Goal: Task Accomplishment & Management: Manage account settings

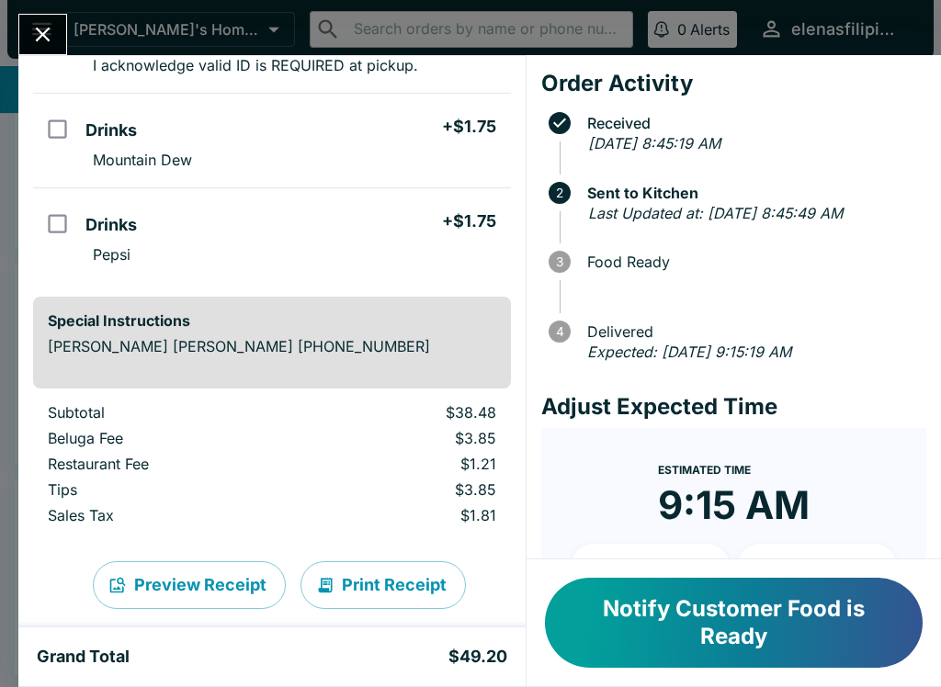
scroll to position [547, 0]
click at [26, 39] on button "Close" at bounding box center [42, 35] width 47 height 40
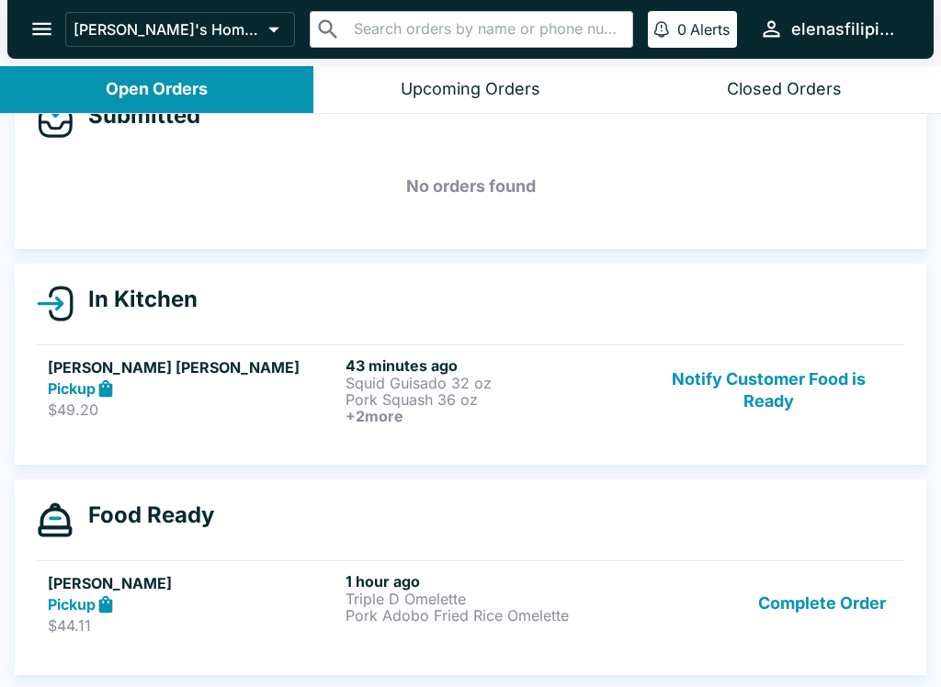
scroll to position [3, 0]
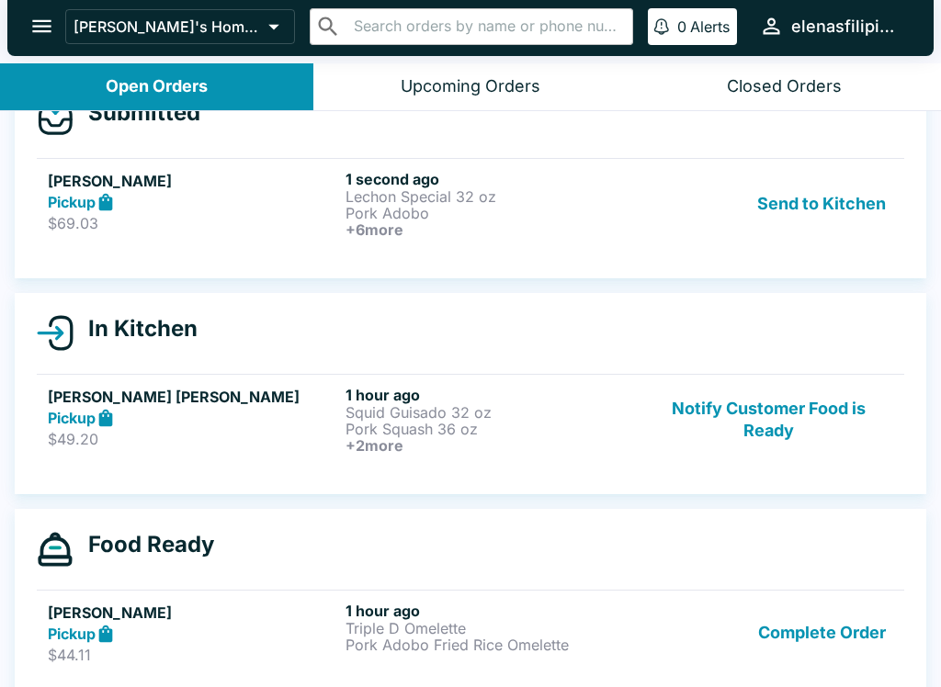
click at [82, 195] on strong "Pickup" at bounding box center [72, 202] width 48 height 18
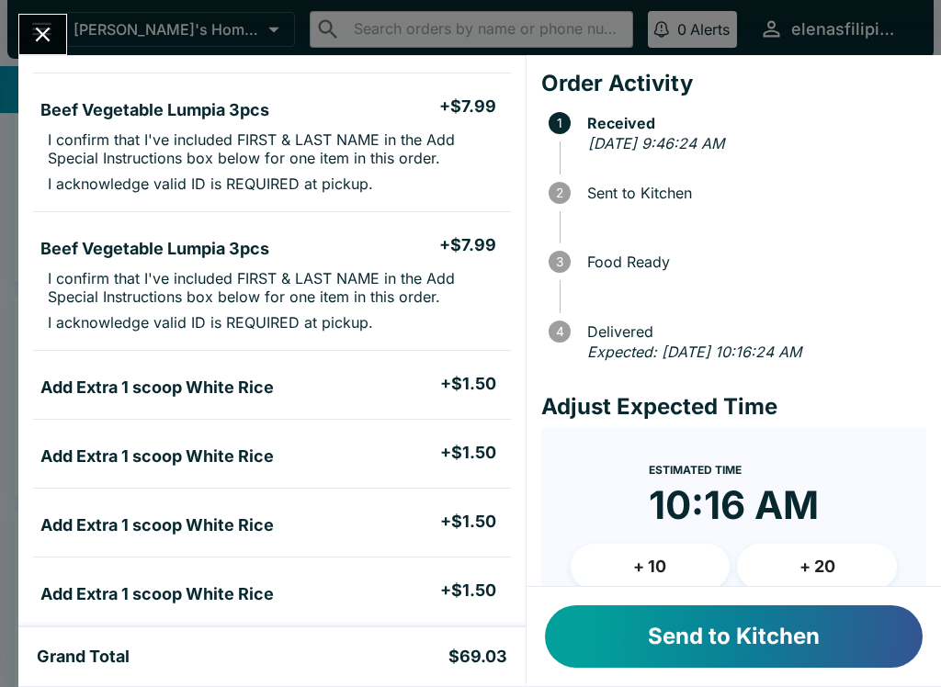
scroll to position [495, 0]
click at [338, 343] on ul "Beef Vegetable Lumpia 3pcs + $7.99 I confirm that I've included FIRST & LAST NA…" at bounding box center [272, 282] width 478 height 123
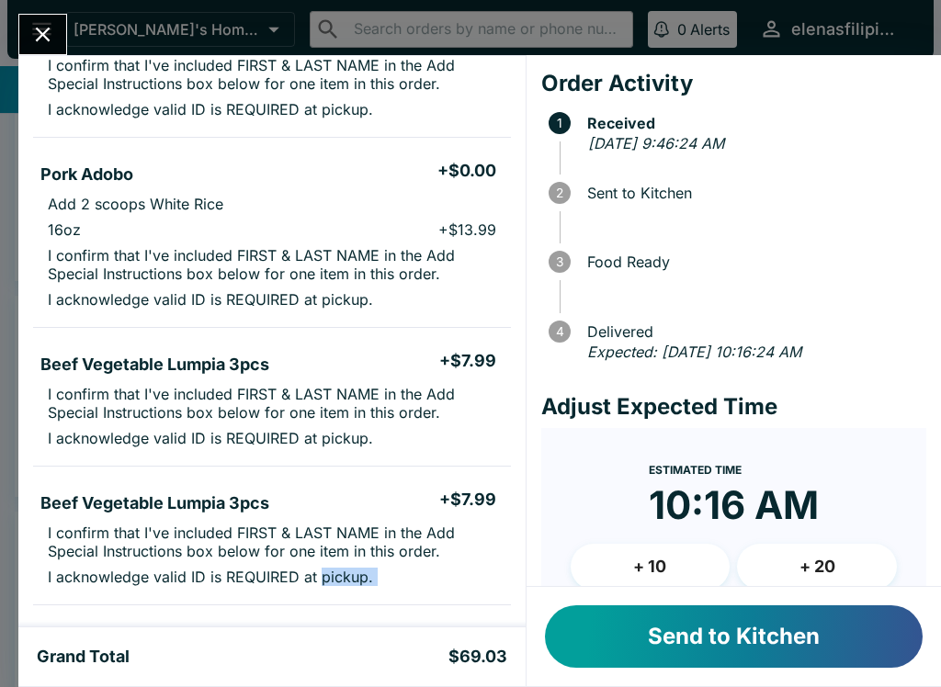
scroll to position [240, 0]
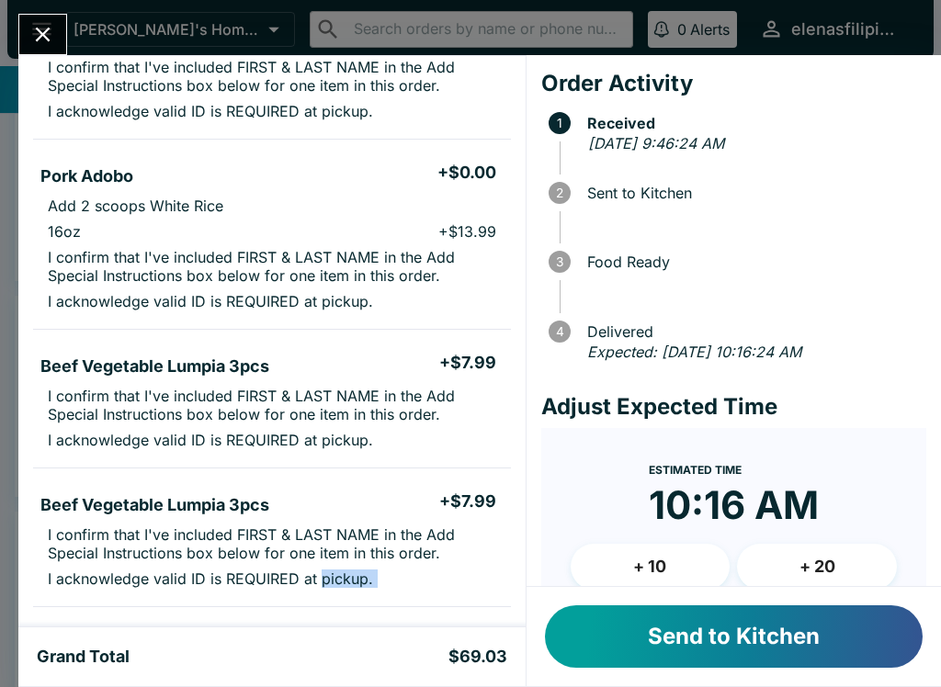
click at [48, 38] on icon "Close" at bounding box center [42, 34] width 25 height 25
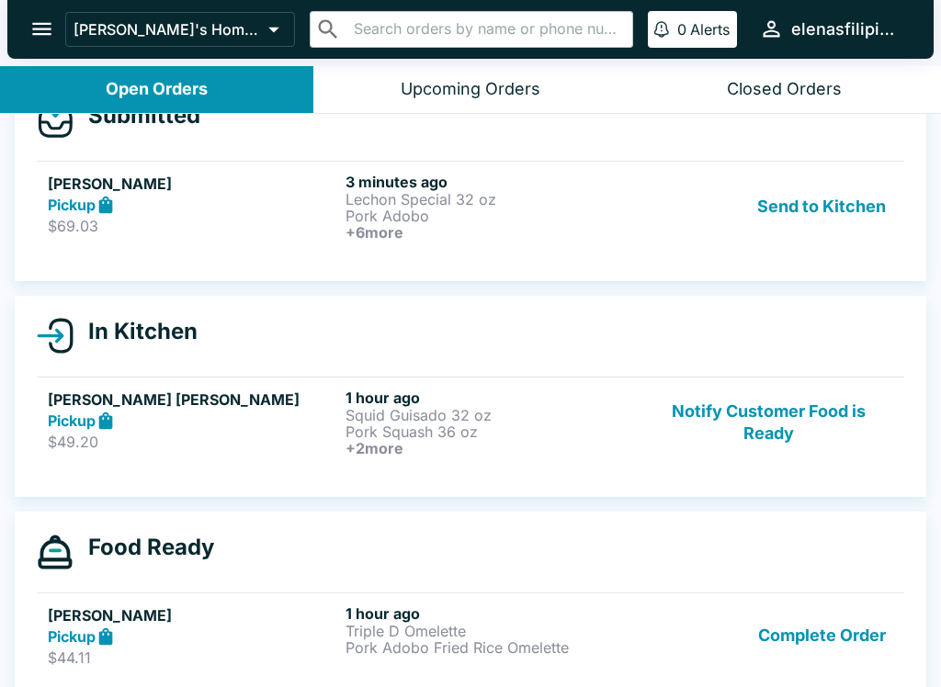
click at [60, 30] on button "open drawer" at bounding box center [41, 29] width 47 height 47
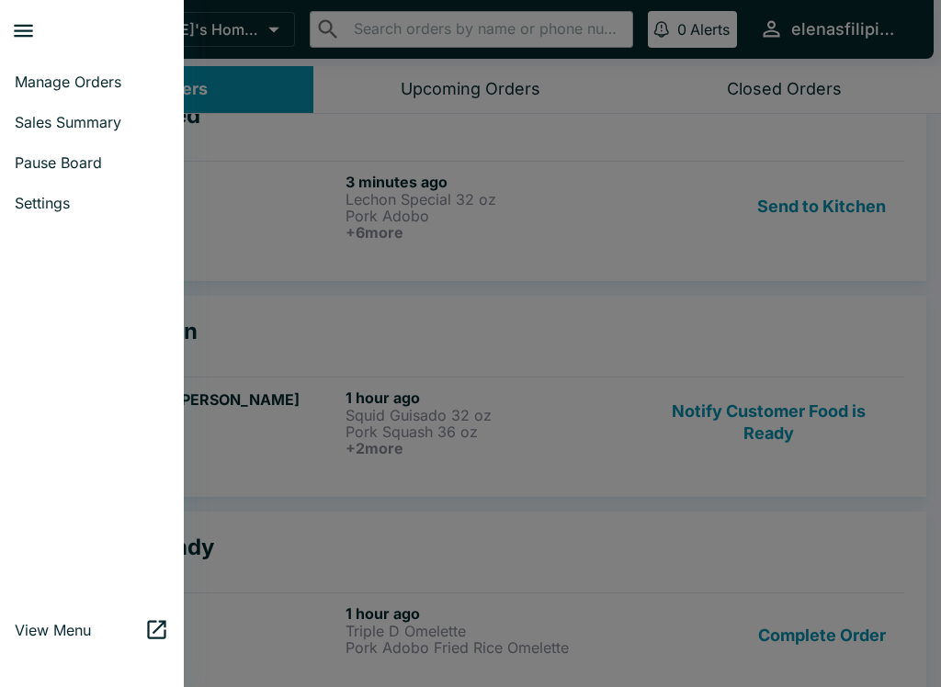
click at [46, 171] on span "Pause Board" at bounding box center [92, 162] width 154 height 18
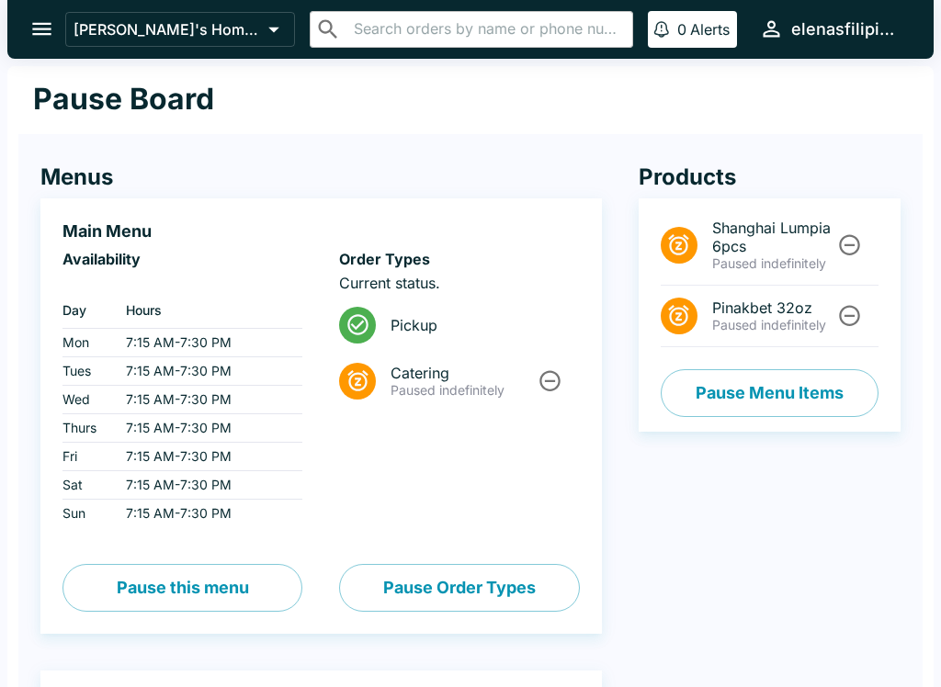
click at [764, 393] on button "Pause Menu Items" at bounding box center [770, 393] width 218 height 48
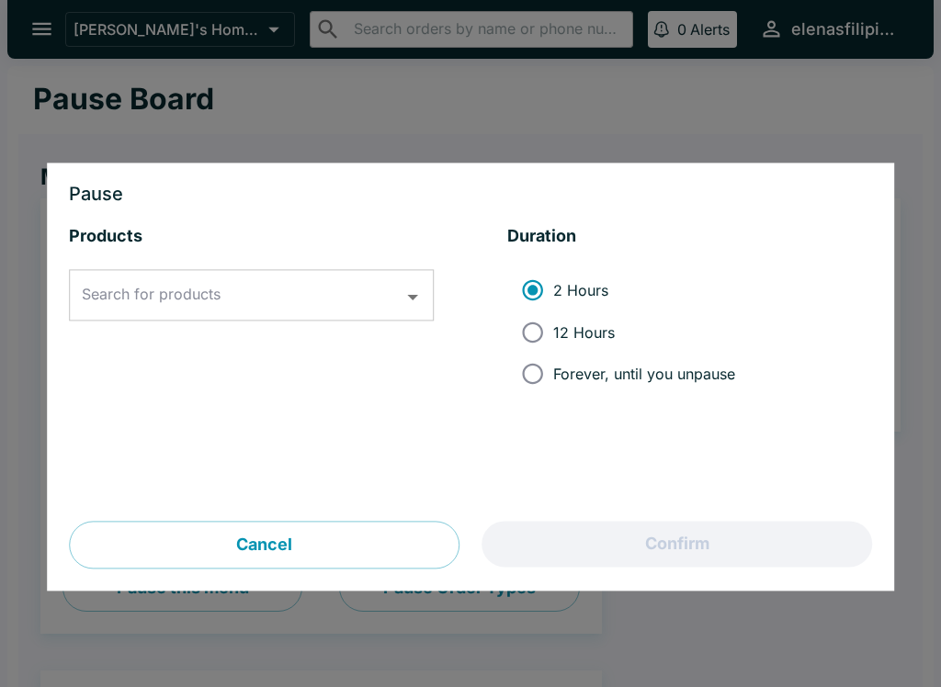
click at [417, 307] on icon "Open" at bounding box center [413, 297] width 25 height 25
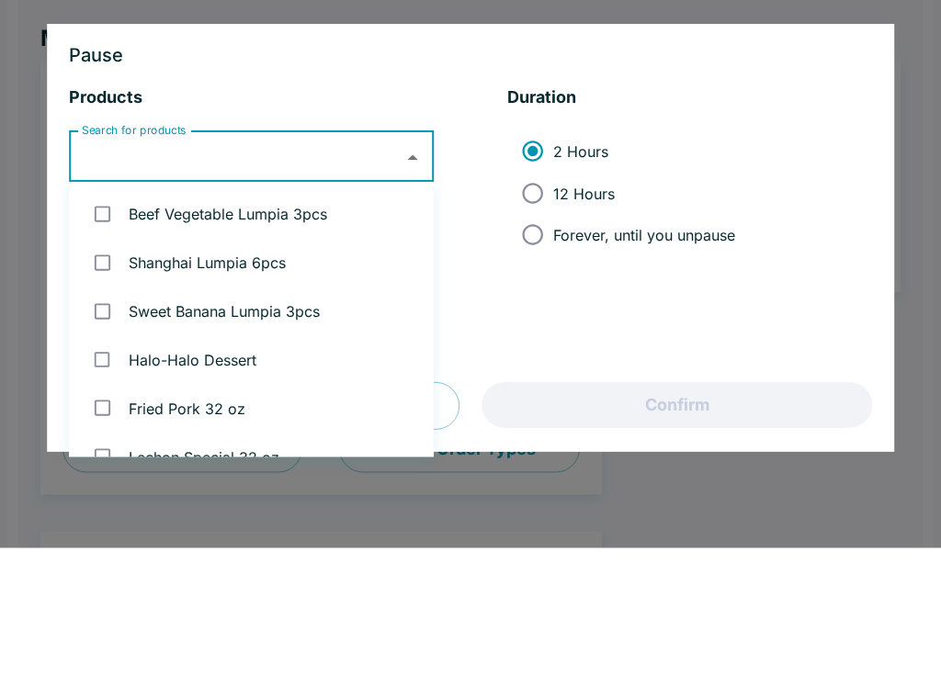
click at [107, 334] on input "checkbox" at bounding box center [103, 353] width 38 height 38
checkbox input "true"
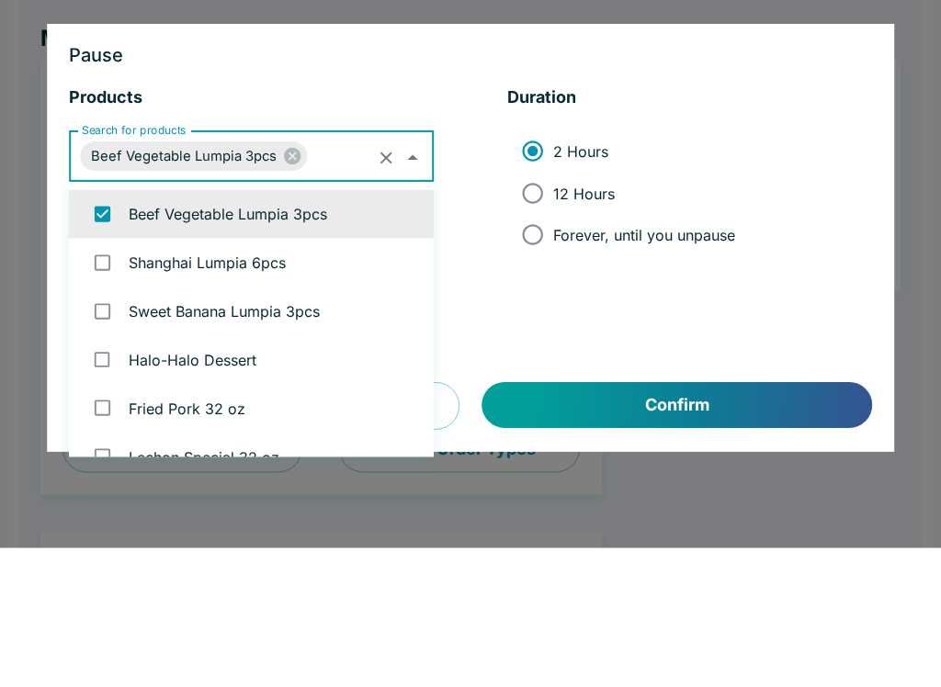
click at [531, 312] on input "12 Hours" at bounding box center [532, 332] width 41 height 41
radio input "true"
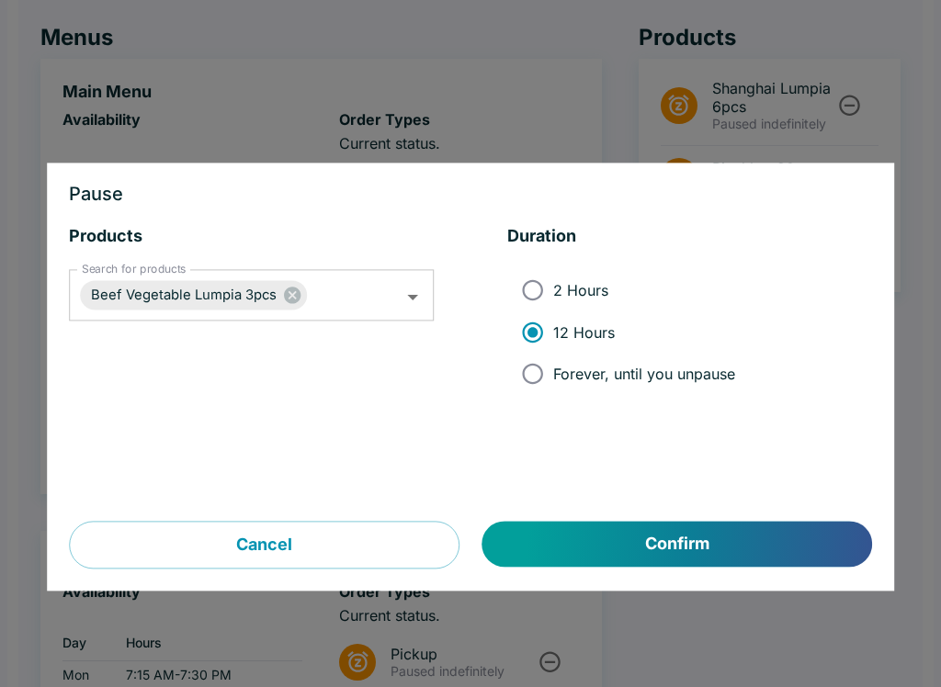
click at [658, 550] on button "Confirm" at bounding box center [677, 545] width 390 height 46
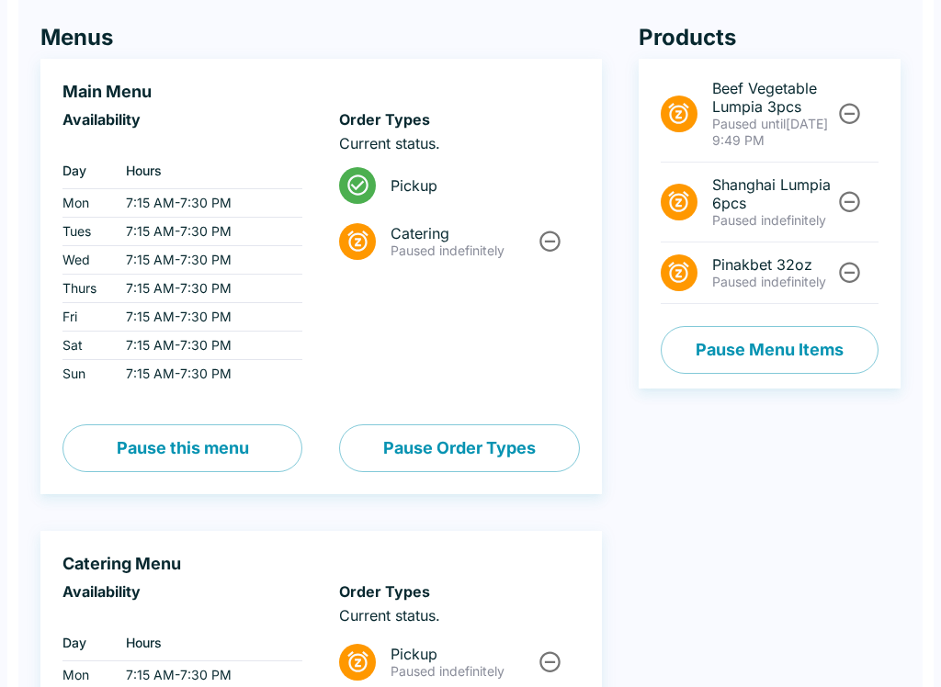
click at [36, 0] on div "Menus Main Menu Availability ‏ Day Hours Mon 7:15 AM - 7:30 PM Tues 7:15 AM - 7…" at bounding box center [303, 495] width 598 height 1016
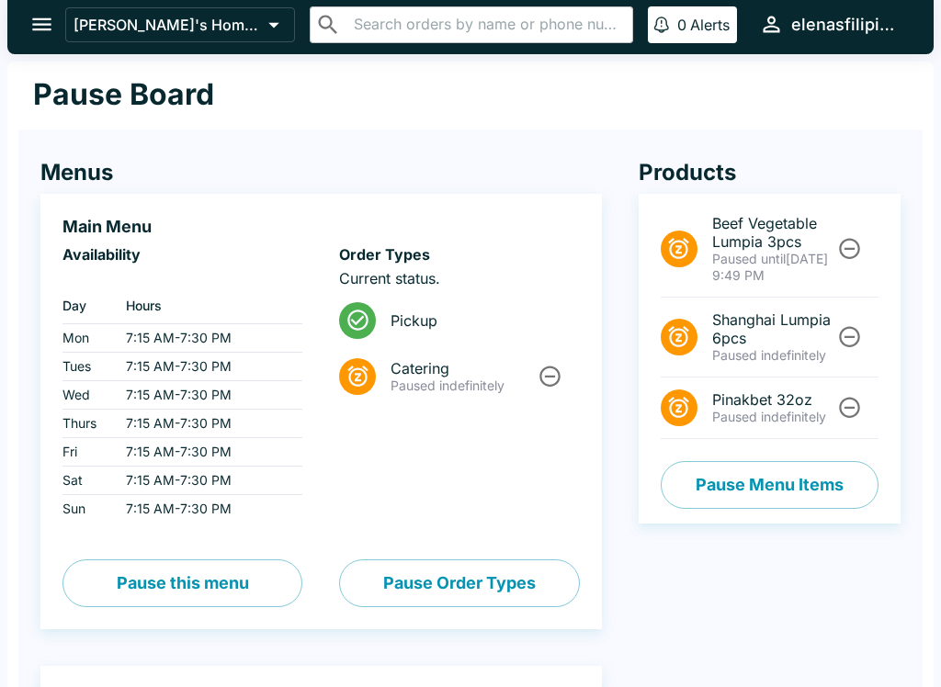
scroll to position [0, 0]
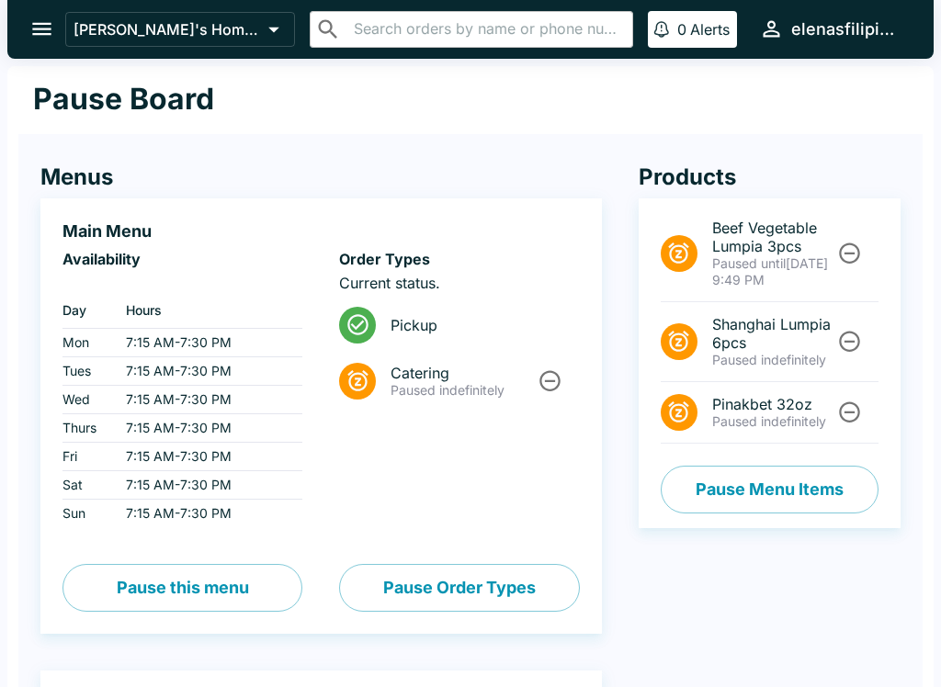
click at [49, 4] on div "[PERSON_NAME]'s Home of the Finest Filipino Foods ​ ​ 0 Alerts elenasfilipinofo…" at bounding box center [470, 29] width 926 height 59
click at [27, 48] on button "open drawer" at bounding box center [41, 29] width 47 height 47
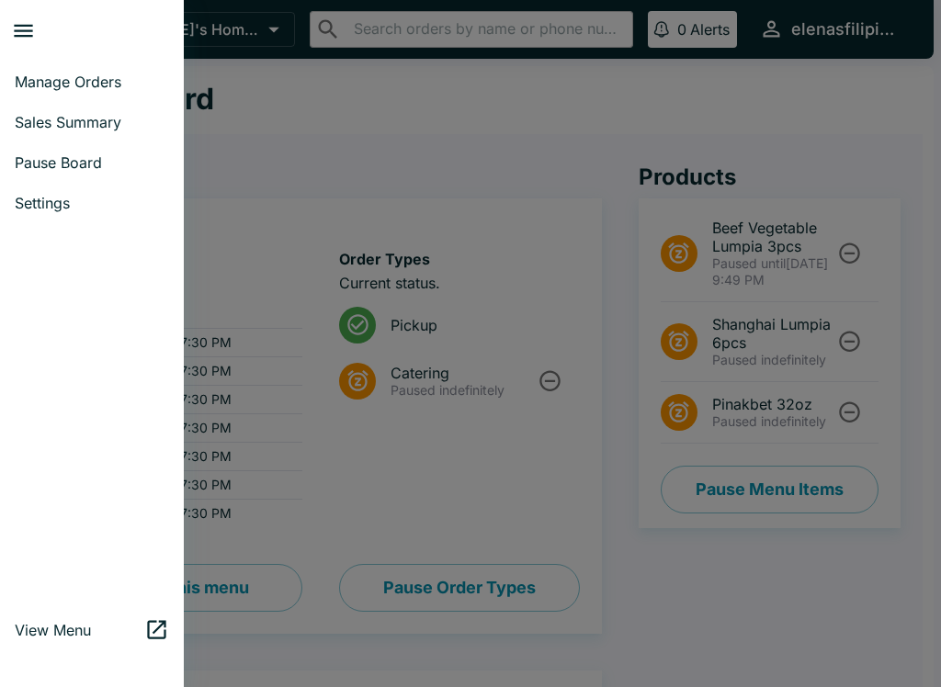
click at [56, 77] on span "Manage Orders" at bounding box center [92, 82] width 154 height 18
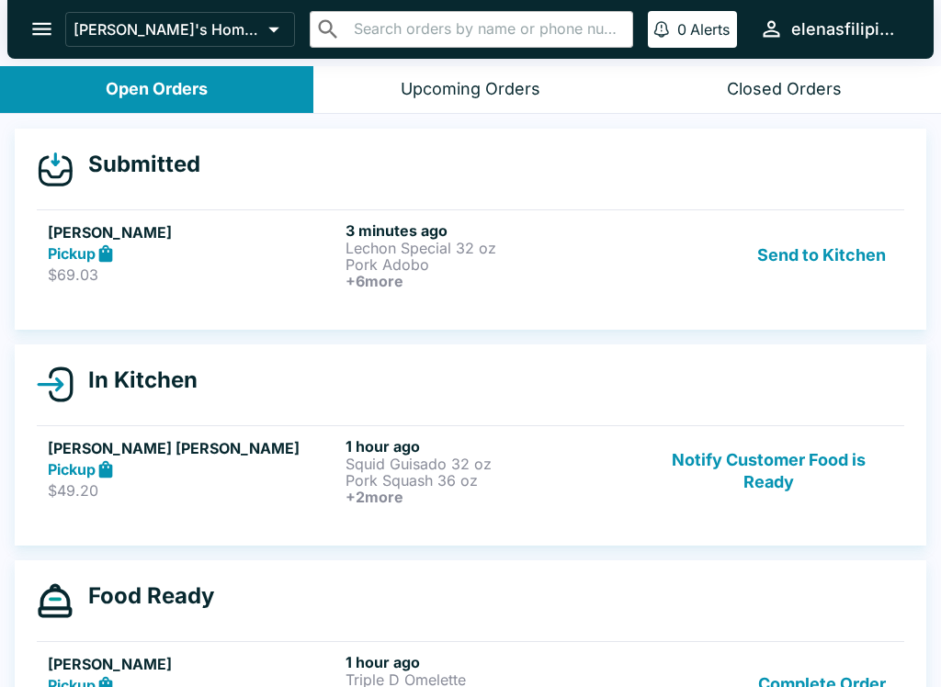
click at [85, 251] on strong "Pickup" at bounding box center [72, 253] width 48 height 18
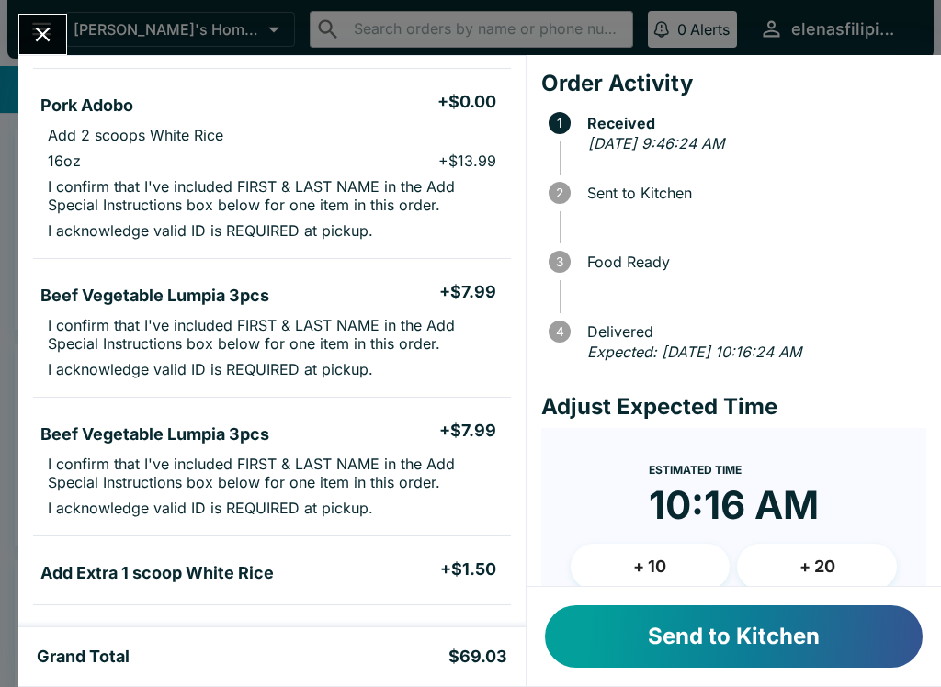
scroll to position [309, 0]
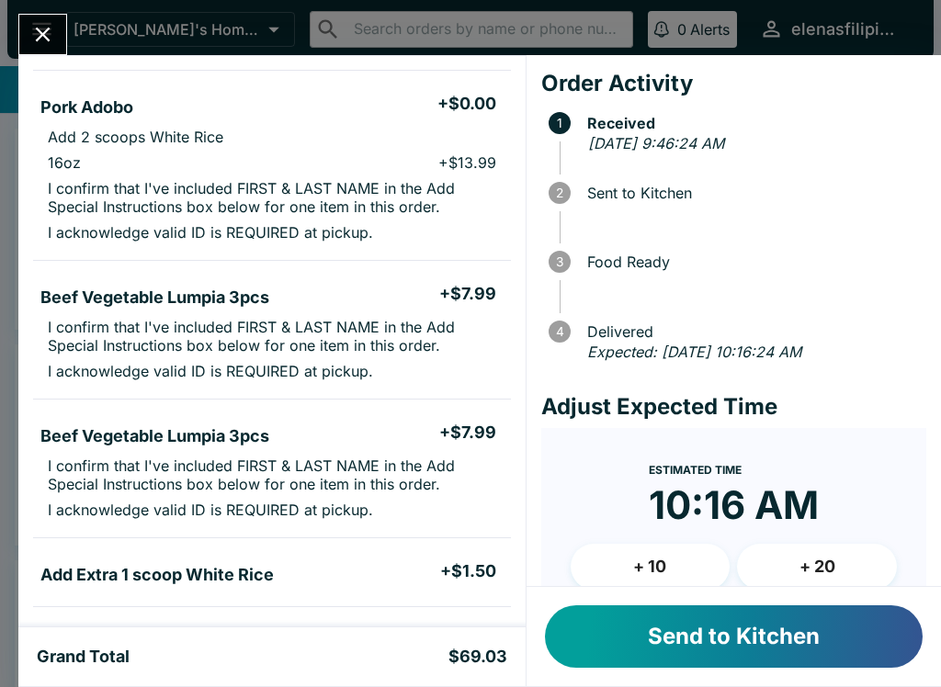
click at [388, 268] on ul "Beef Vegetable Lumpia 3pcs + $7.99 I confirm that I've included FIRST & LAST NA…" at bounding box center [272, 329] width 478 height 123
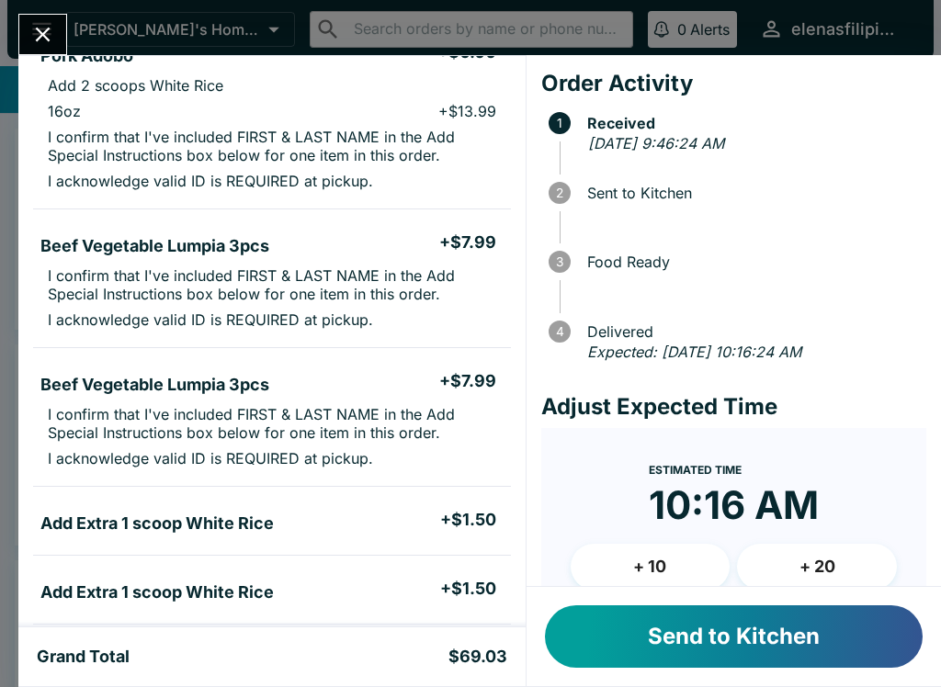
scroll to position [361, 0]
click at [300, 498] on ul "Add Extra 1 scoop White Rice + $1.50" at bounding box center [272, 519] width 478 height 53
click at [300, 497] on ul "Add Extra 1 scoop White Rice + $1.50" at bounding box center [272, 519] width 478 height 53
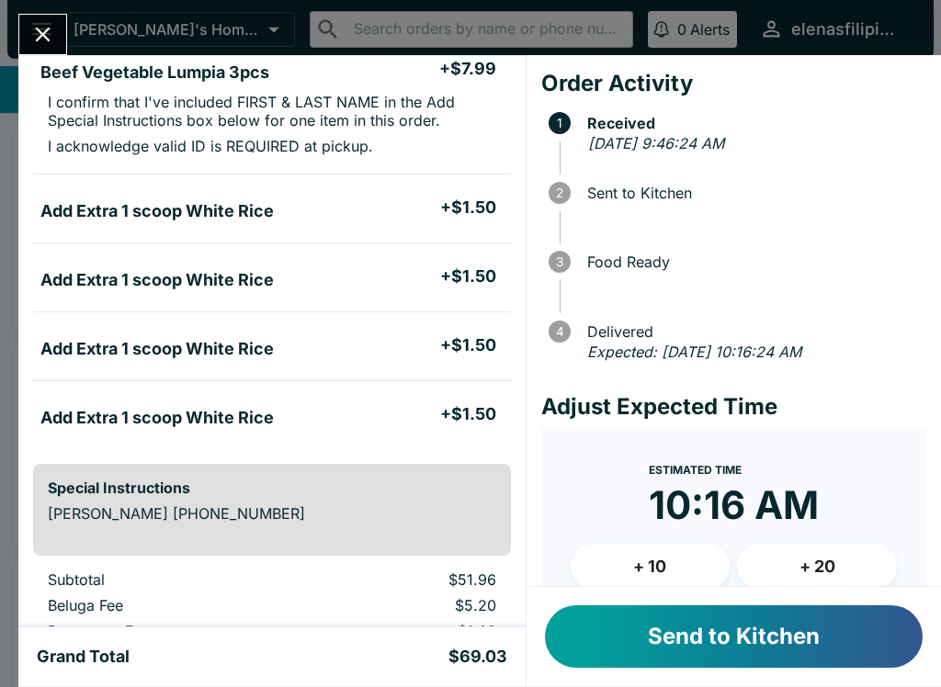
scroll to position [674, 0]
click at [731, 636] on button "Send to Kitchen" at bounding box center [734, 637] width 378 height 62
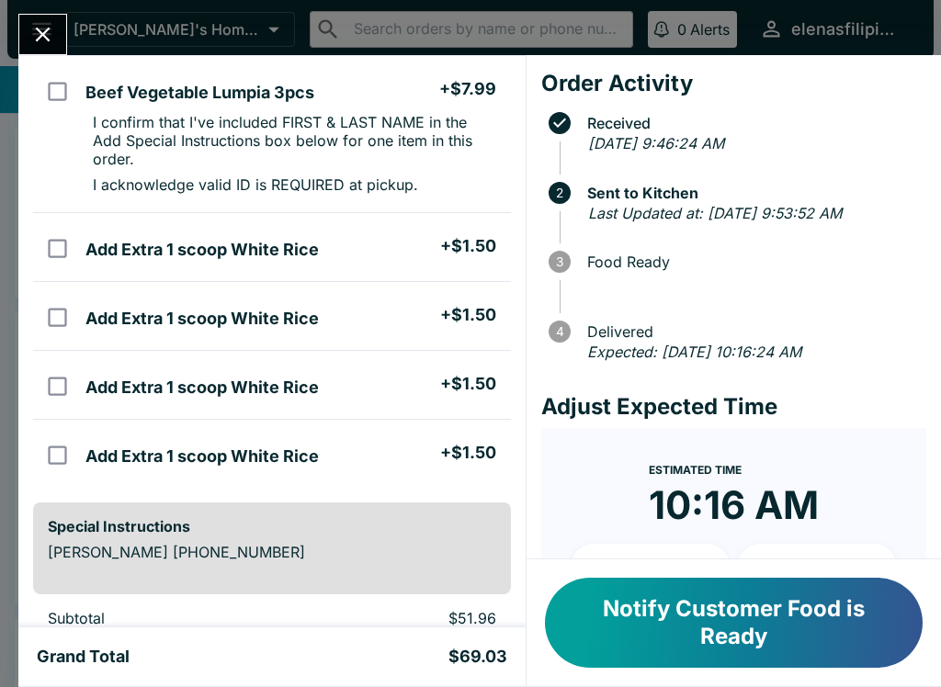
scroll to position [709, 0]
click at [372, 246] on li "Add Extra 1 scoop White Rice + $1.50" at bounding box center [294, 246] width 432 height 39
checkbox input "true"
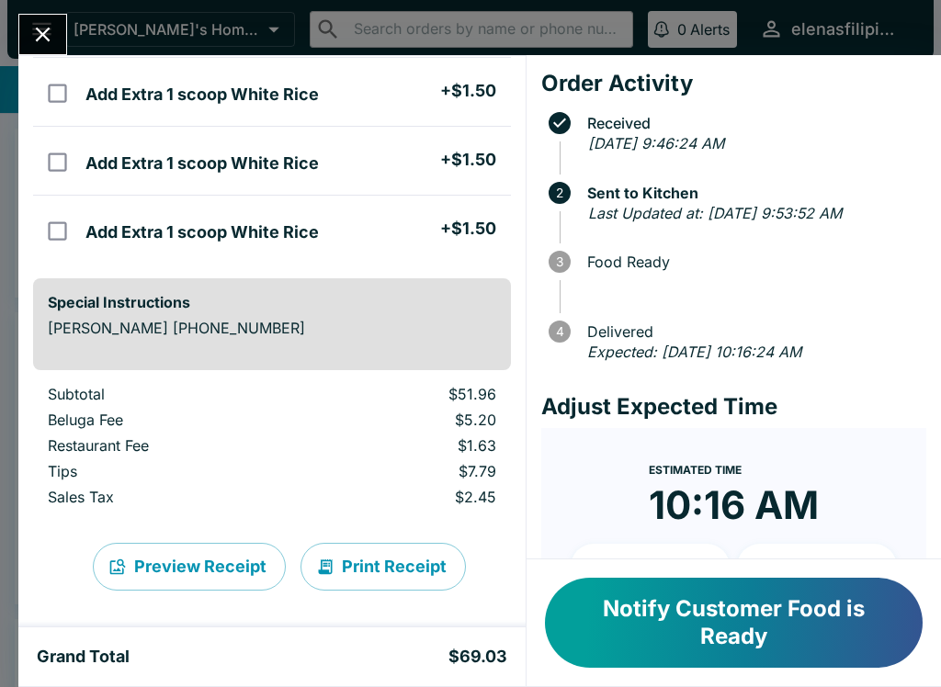
scroll to position [934, 0]
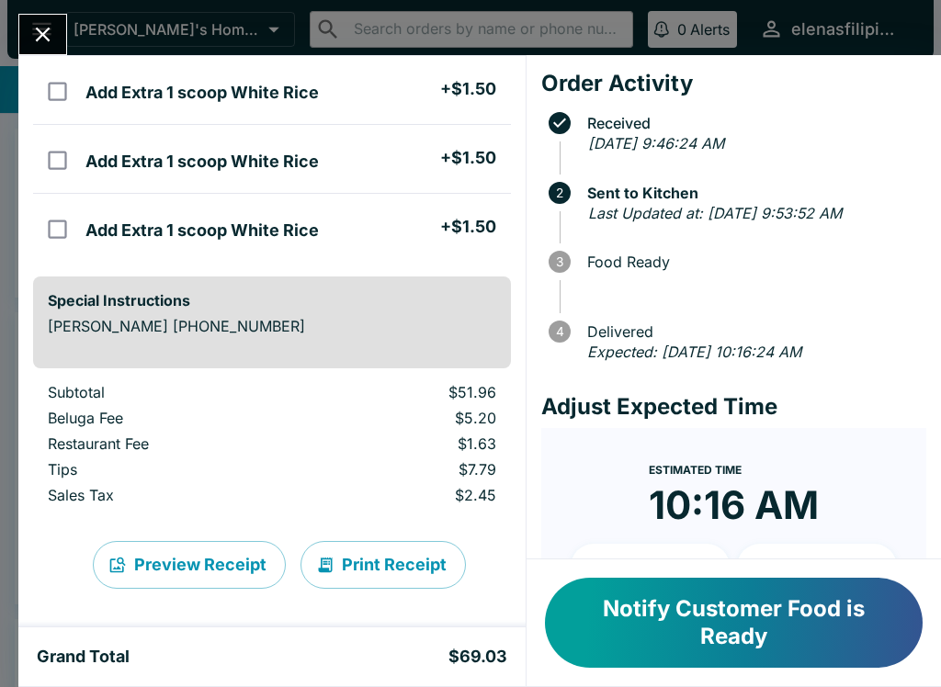
click at [19, 20] on div at bounding box center [42, 34] width 49 height 41
click at [52, 28] on icon "Close" at bounding box center [42, 34] width 25 height 25
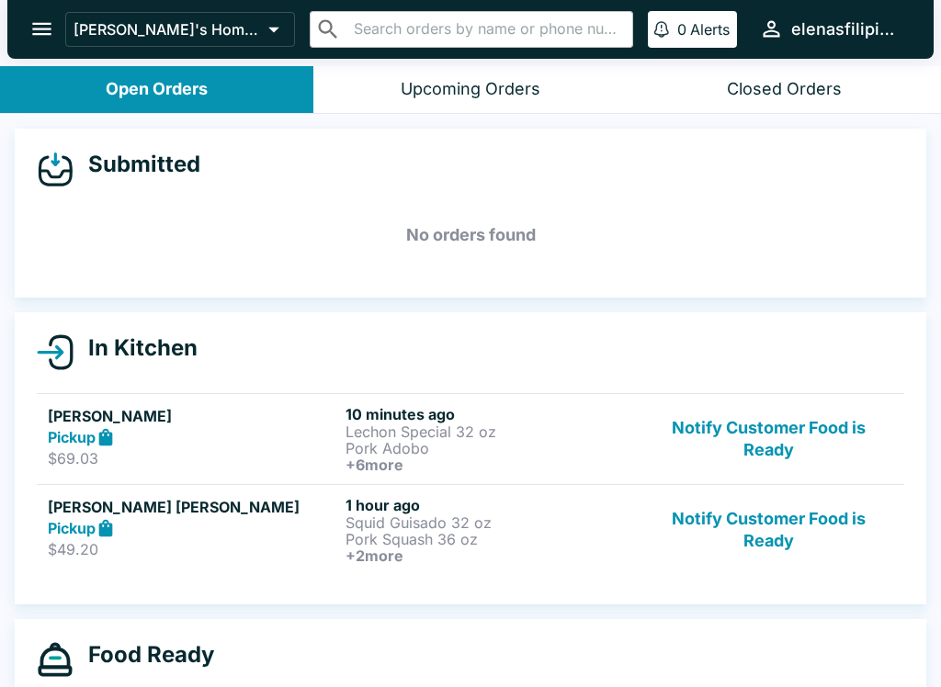
click at [30, 25] on icon "open drawer" at bounding box center [41, 29] width 25 height 25
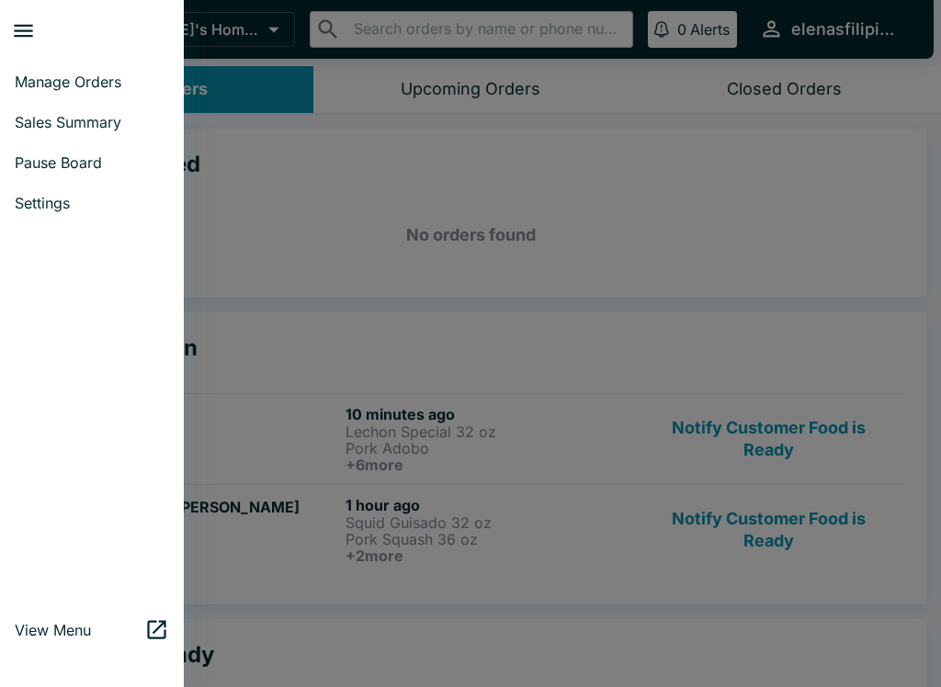
click at [71, 176] on link "Pause Board" at bounding box center [92, 162] width 184 height 40
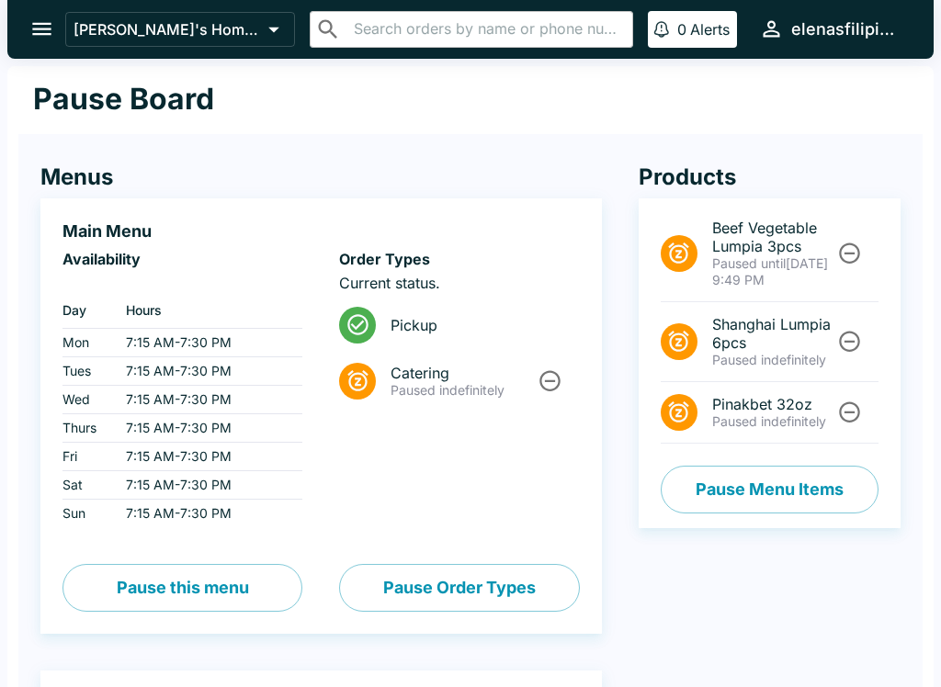
click at [845, 334] on icon "Unpause" at bounding box center [849, 342] width 21 height 21
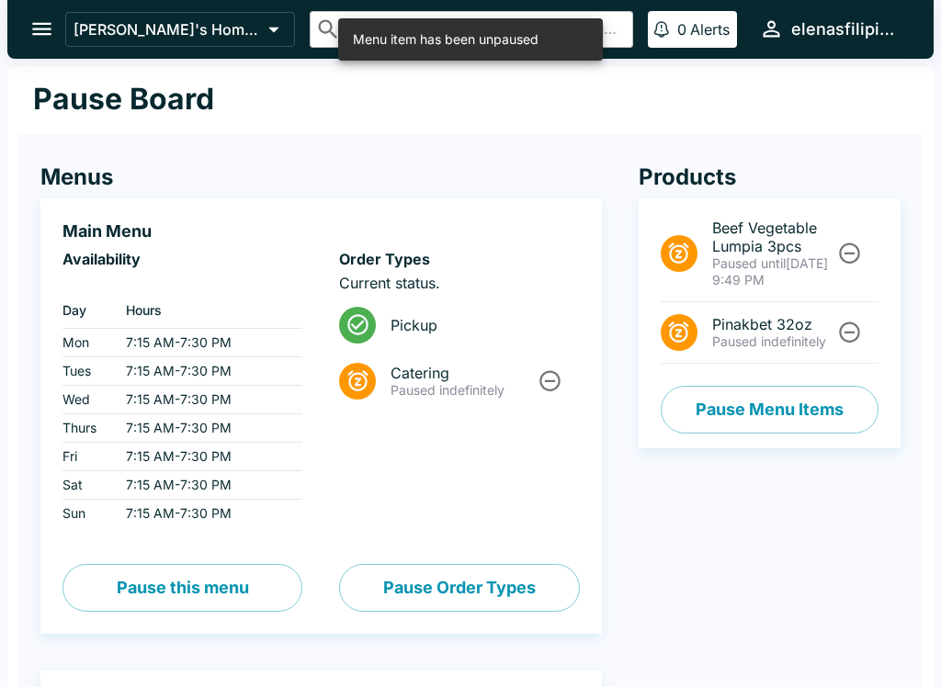
click at [849, 343] on icon "Unpause" at bounding box center [849, 333] width 21 height 21
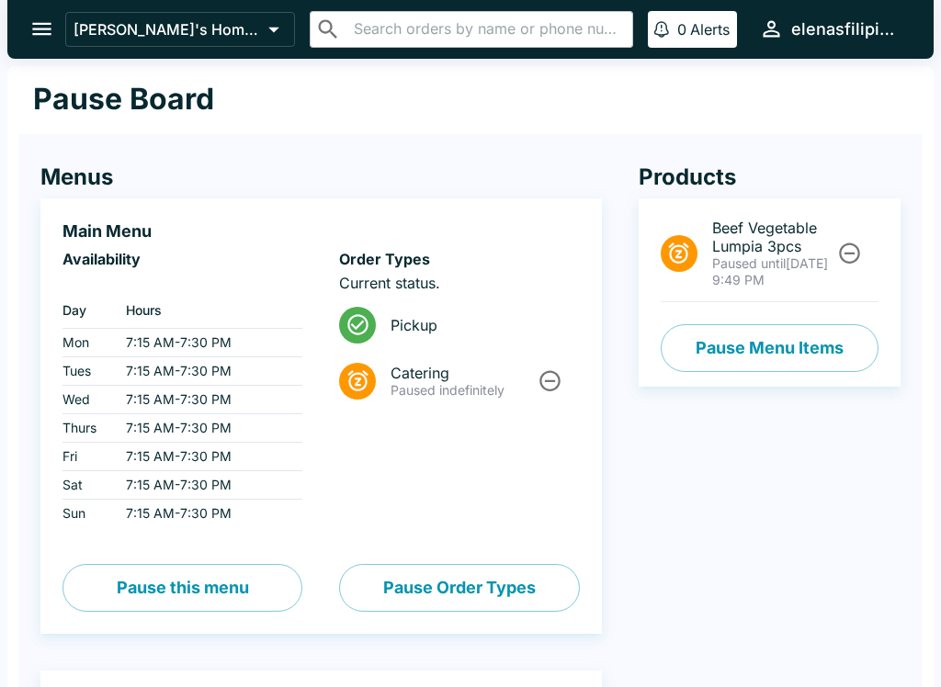
click at [46, 21] on icon "open drawer" at bounding box center [41, 29] width 25 height 25
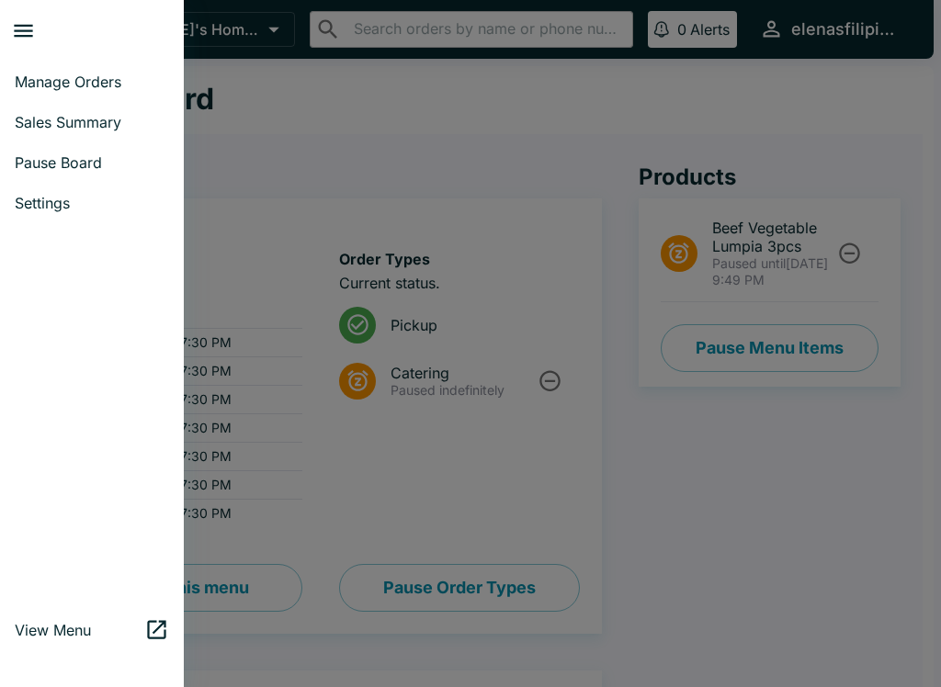
click at [26, 68] on link "Manage Orders" at bounding box center [92, 82] width 184 height 40
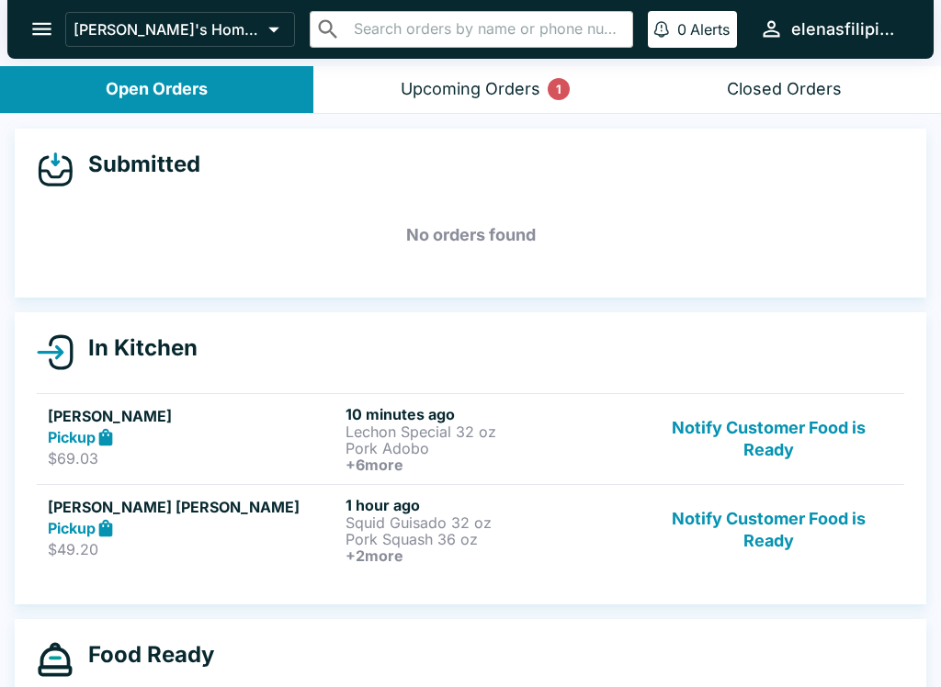
click at [527, 76] on button "Upcoming Orders 1" at bounding box center [469, 89] width 313 height 47
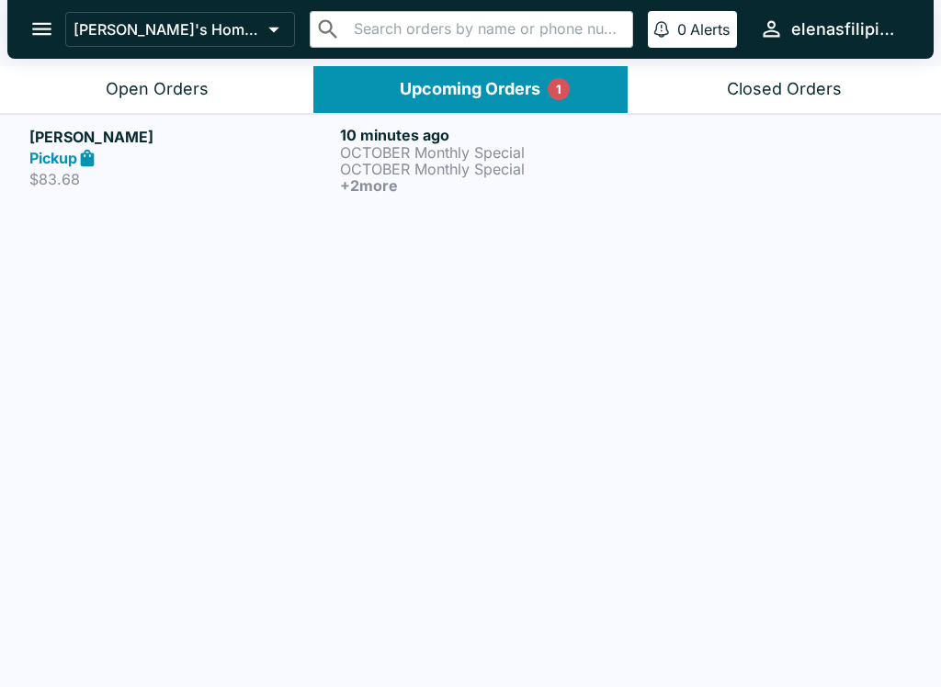
click at [81, 156] on icon at bounding box center [87, 158] width 21 height 21
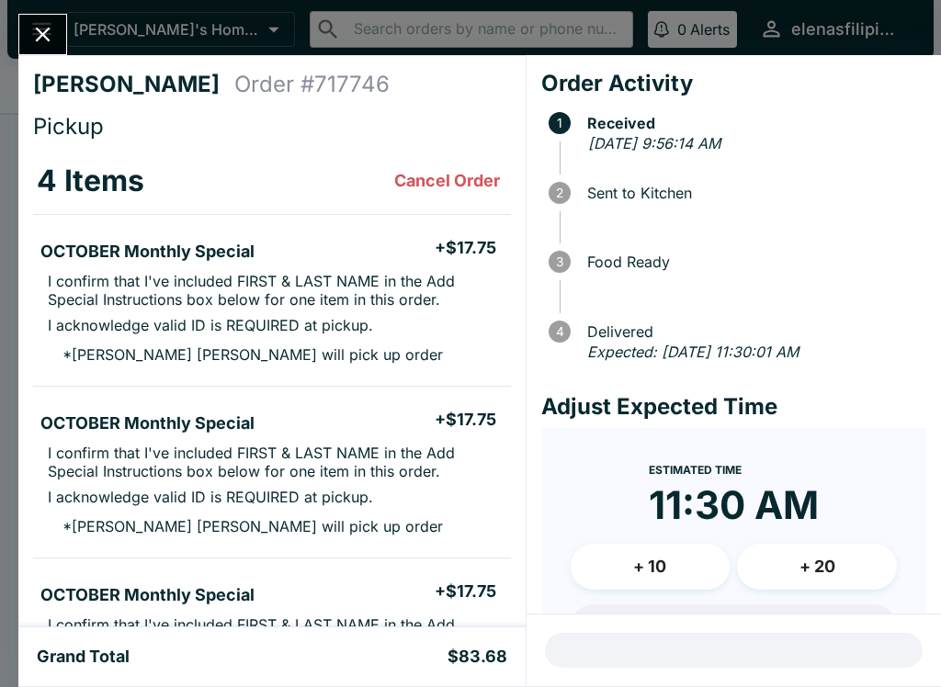
click at [59, 35] on button "Close" at bounding box center [42, 35] width 47 height 40
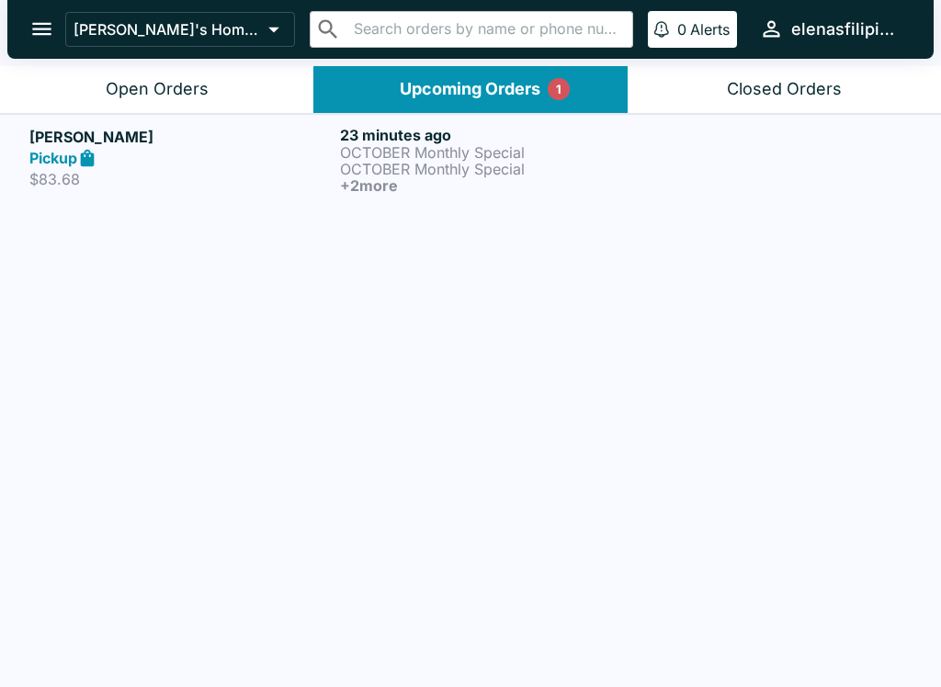
click at [776, 25] on icon "button" at bounding box center [771, 29] width 25 height 25
click at [697, 26] on div at bounding box center [470, 343] width 941 height 687
click at [781, 95] on div "Closed Orders" at bounding box center [784, 89] width 115 height 21
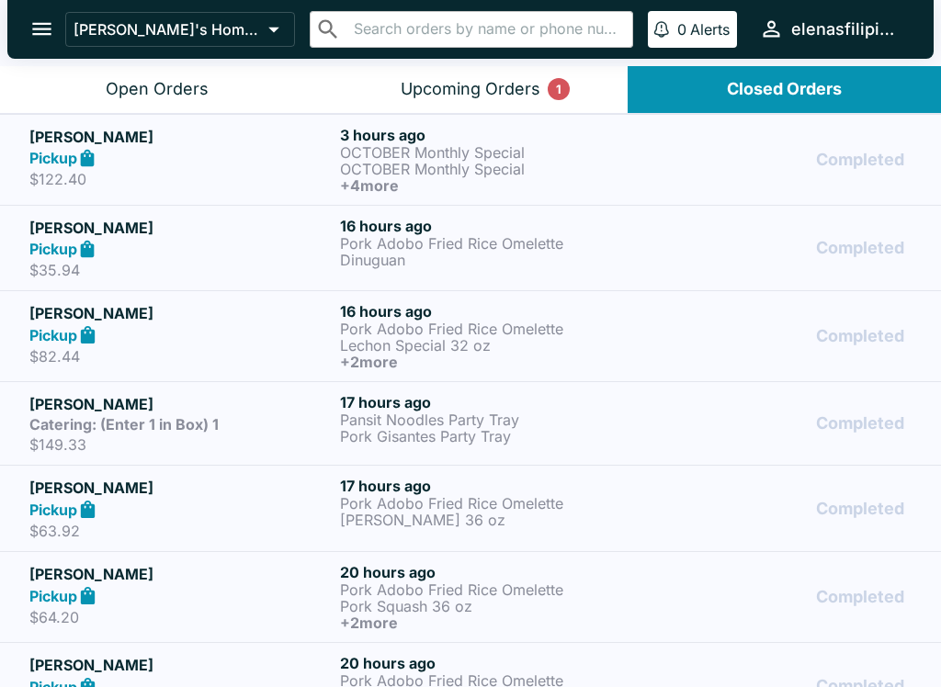
click at [47, 28] on icon "open drawer" at bounding box center [41, 29] width 19 height 13
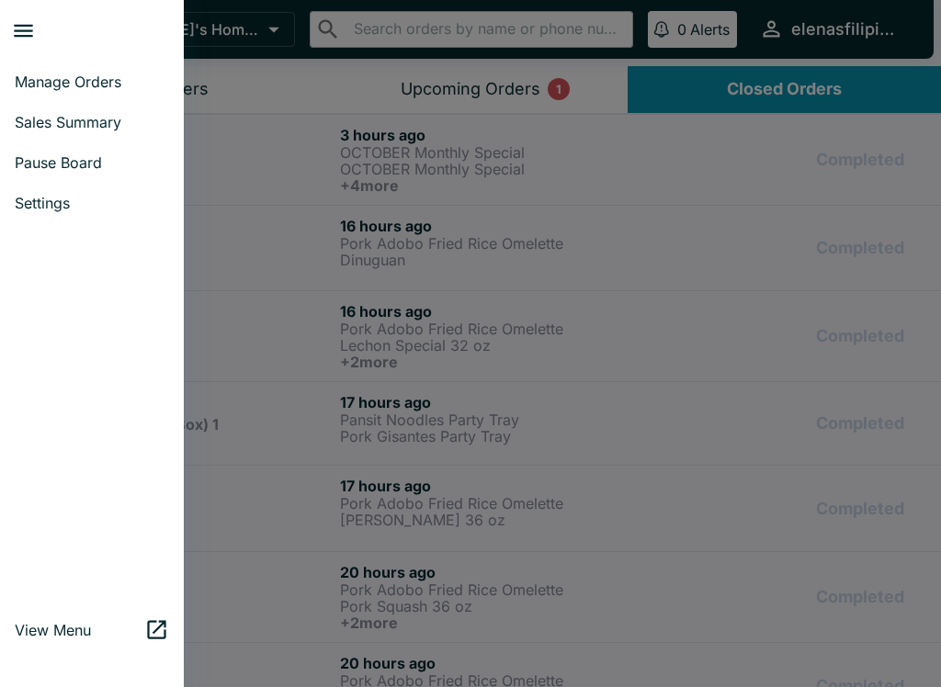
click at [72, 76] on span "Manage Orders" at bounding box center [92, 82] width 154 height 18
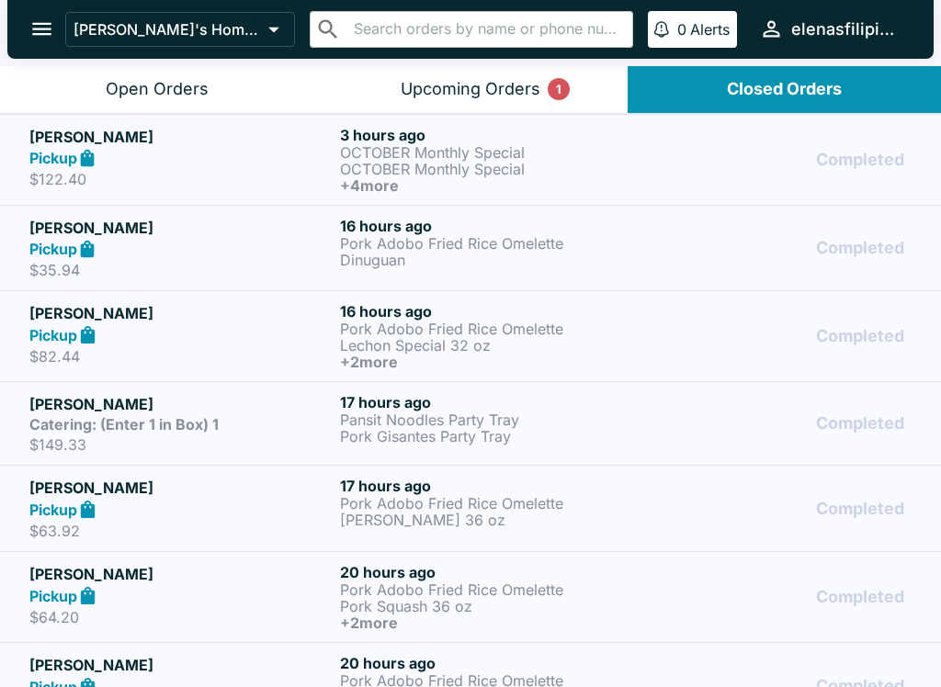
click at [35, 29] on icon "open drawer" at bounding box center [41, 29] width 19 height 13
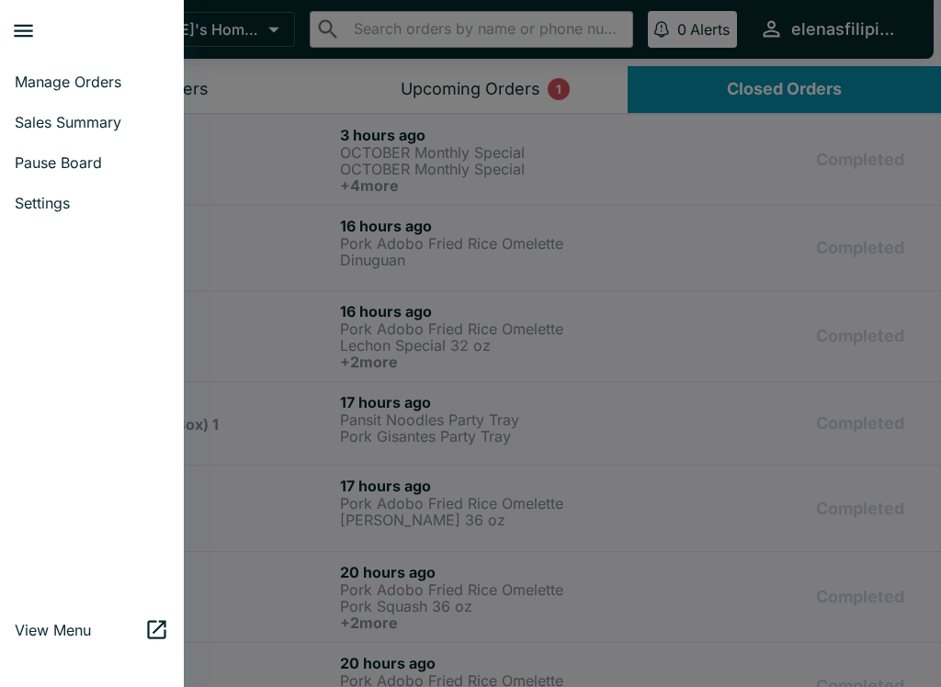
click at [44, 130] on span "Sales Summary" at bounding box center [92, 122] width 154 height 18
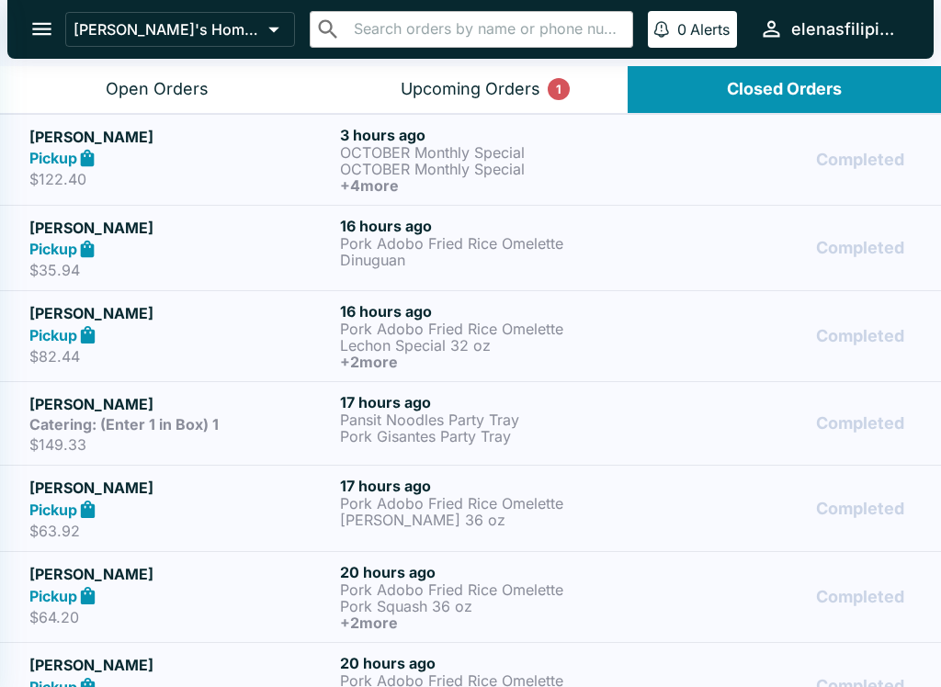
select select "03:00"
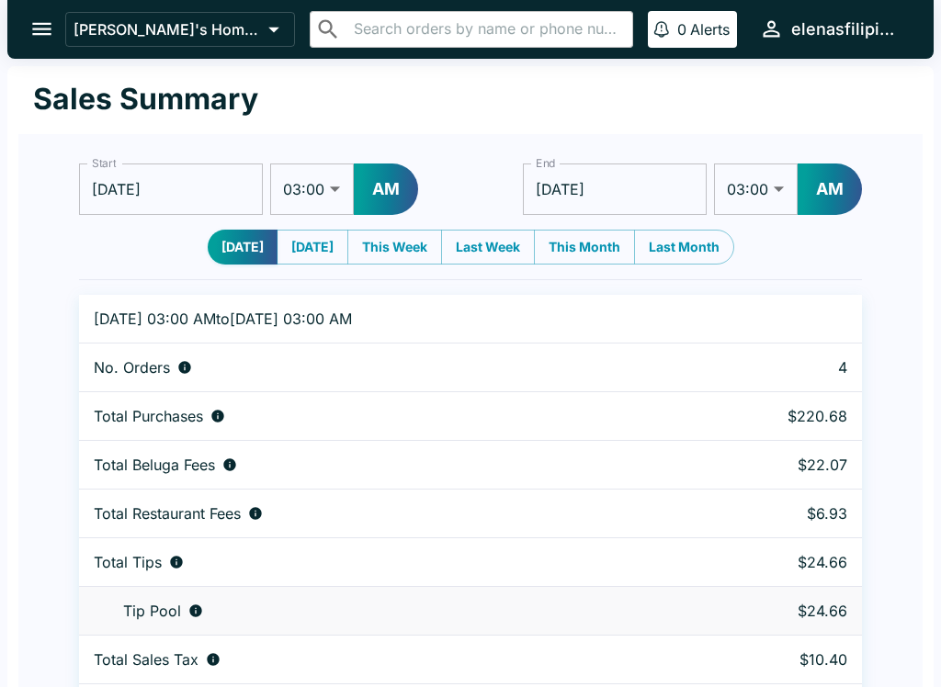
click at [44, 14] on button "open drawer" at bounding box center [41, 29] width 47 height 47
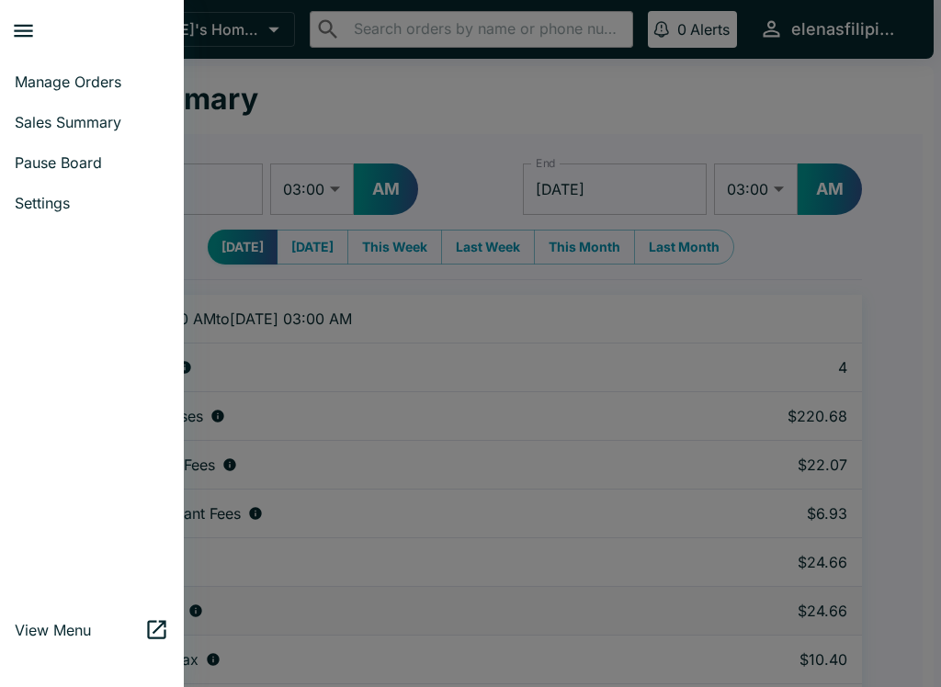
click at [79, 323] on div at bounding box center [92, 417] width 184 height 372
click at [80, 283] on div at bounding box center [92, 417] width 184 height 372
click at [91, 86] on span "Manage Orders" at bounding box center [92, 82] width 154 height 18
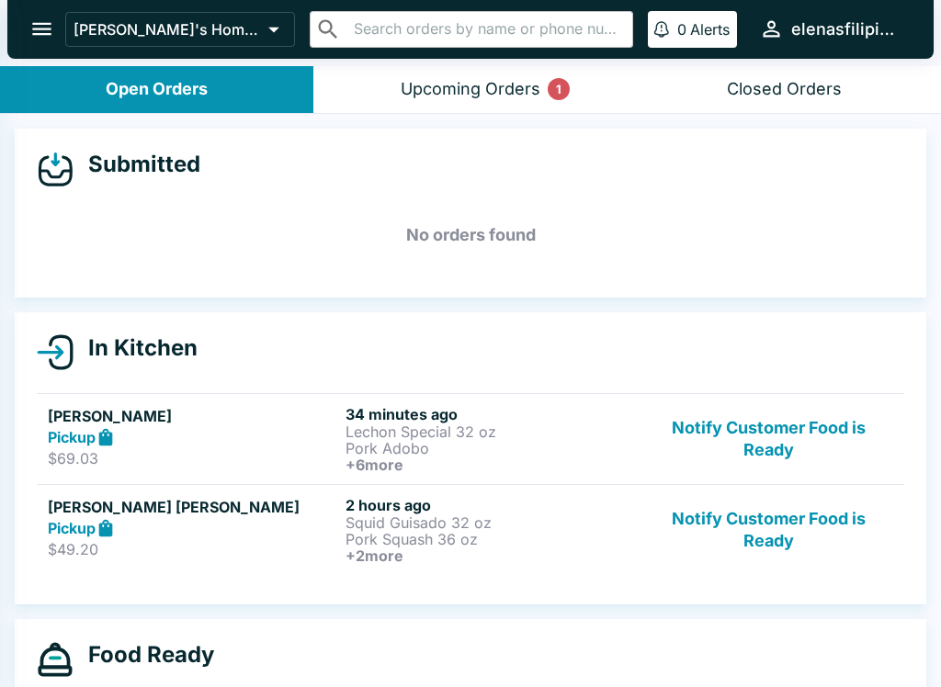
click at [91, 86] on button "Open Orders" at bounding box center [156, 89] width 313 height 47
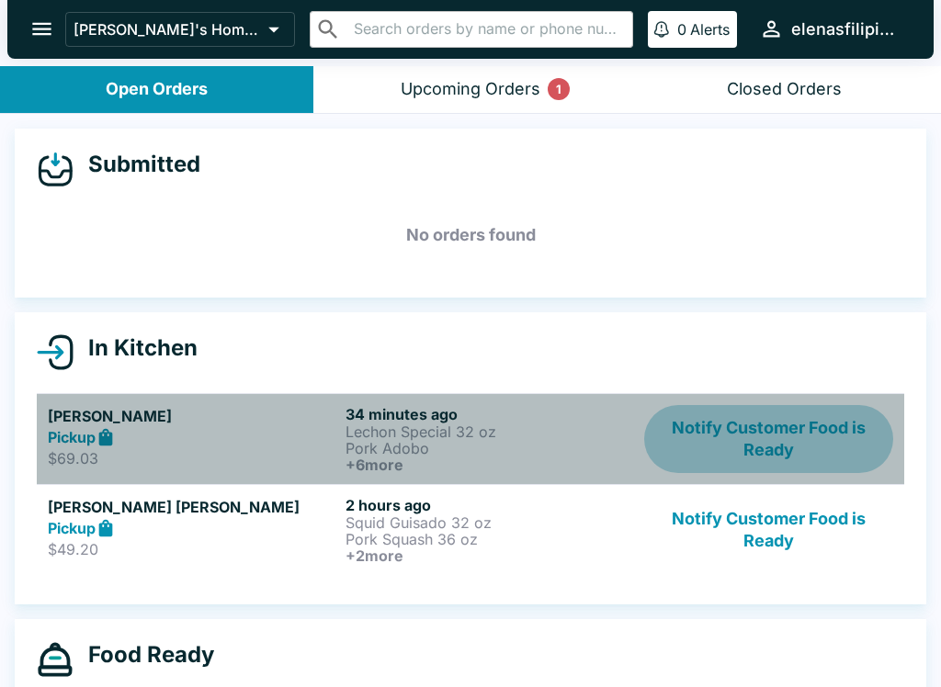
click at [731, 449] on button "Notify Customer Food is Ready" at bounding box center [768, 439] width 249 height 68
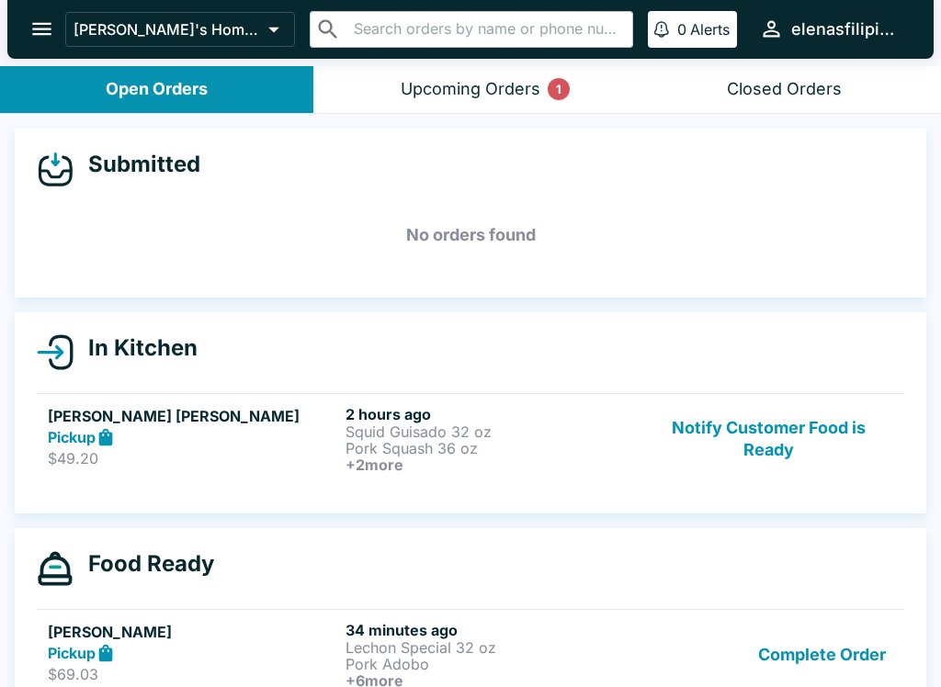
click at [106, 445] on icon at bounding box center [106, 436] width 14 height 17
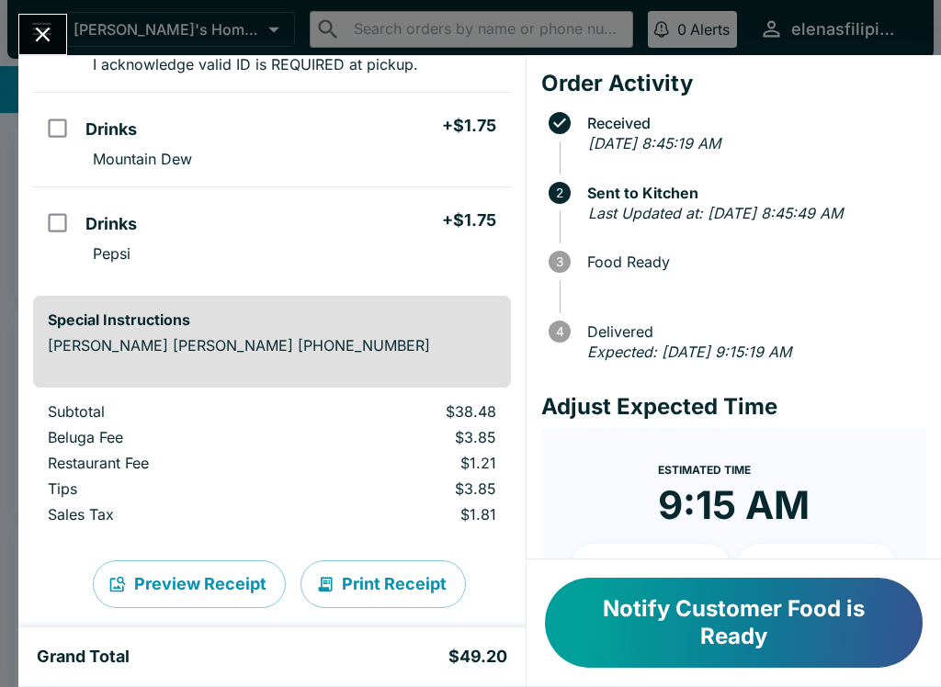
scroll to position [547, 0]
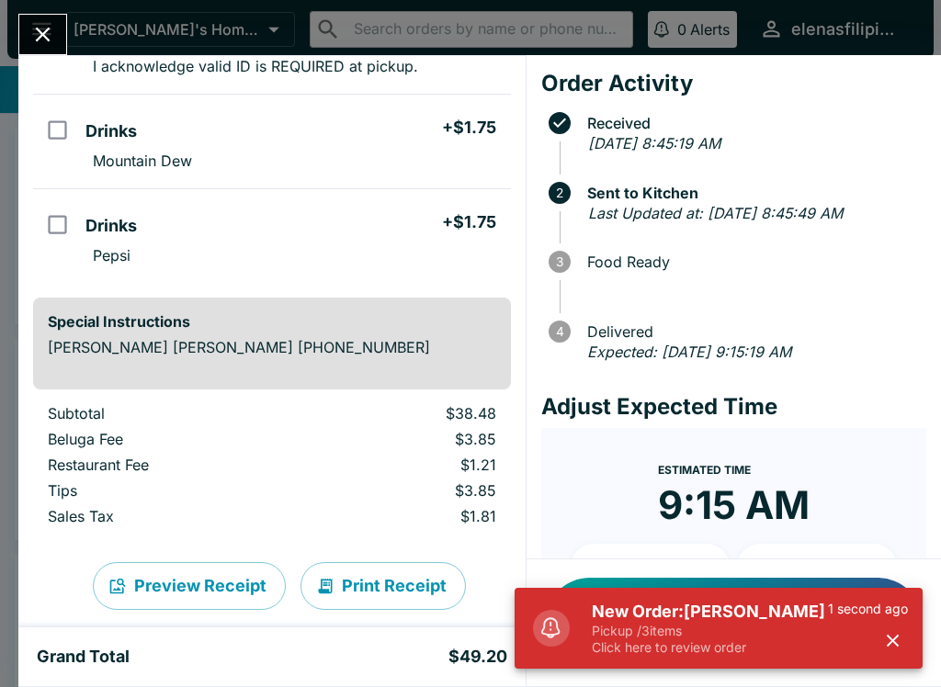
click at [612, 639] on p "Pickup / 3 items" at bounding box center [710, 631] width 236 height 17
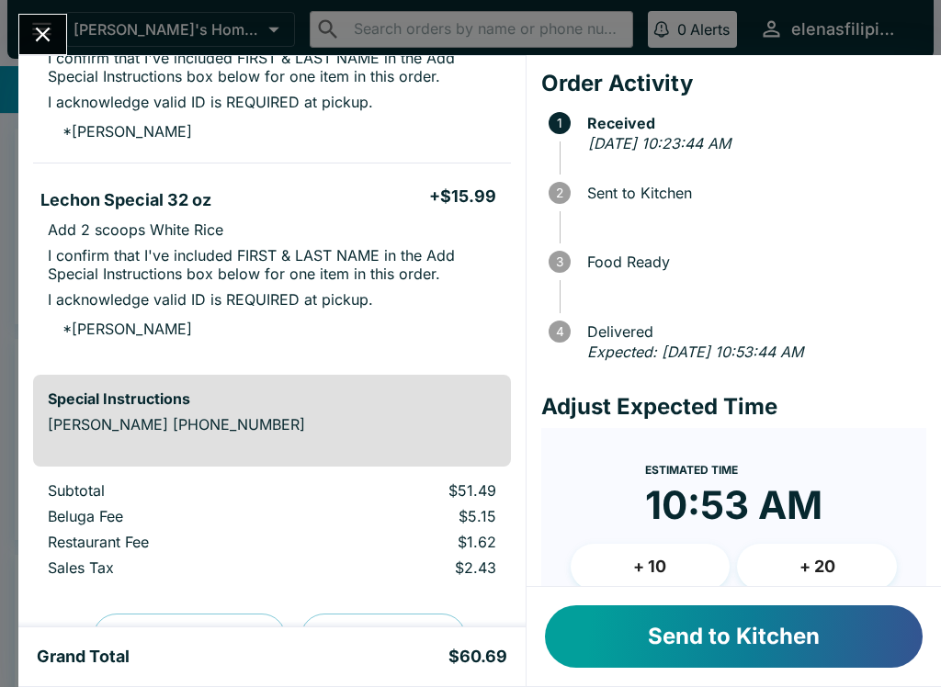
scroll to position [393, 0]
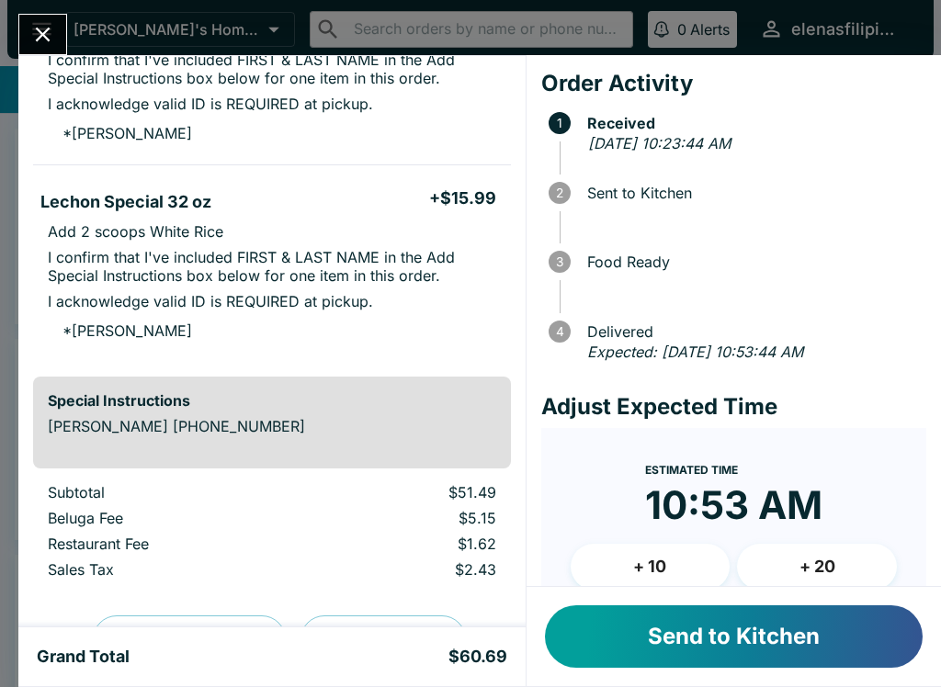
click at [617, 663] on button "Send to Kitchen" at bounding box center [734, 637] width 378 height 62
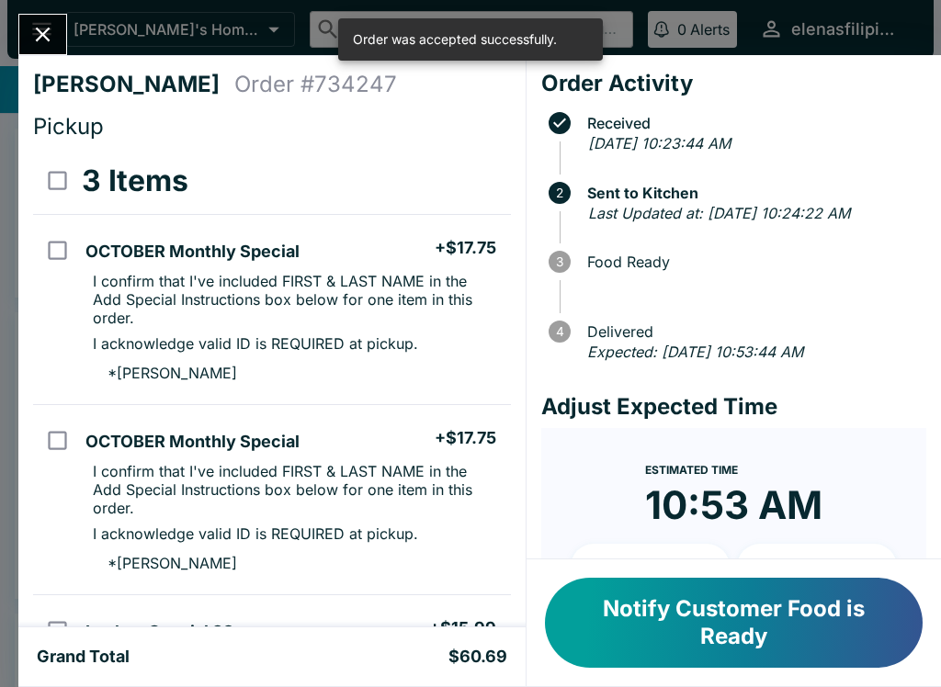
scroll to position [0, 0]
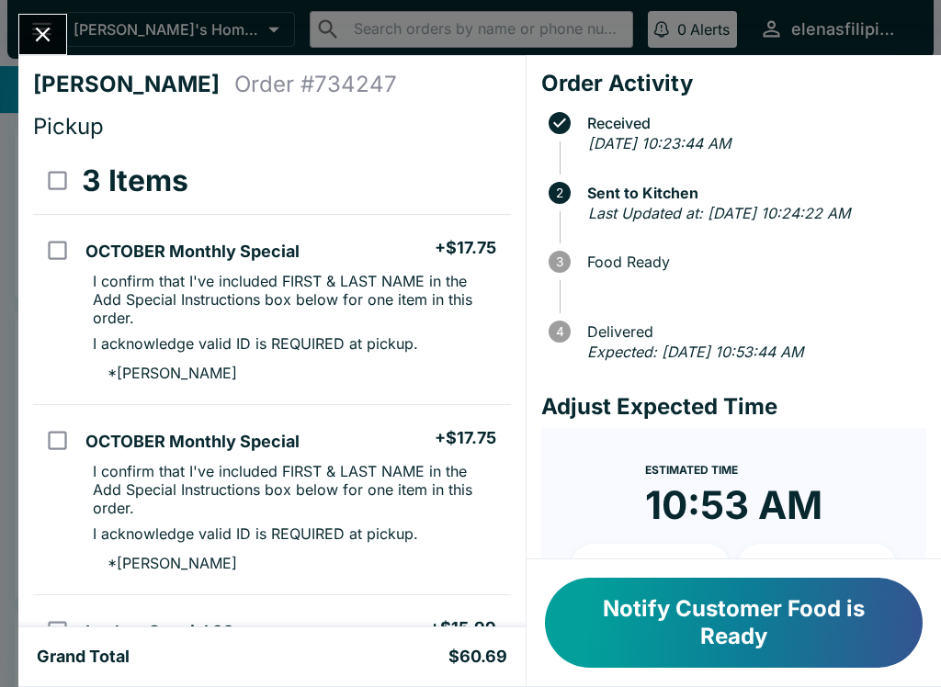
click at [52, 10] on div "[PERSON_NAME] Order # 734247 Pickup 3 Items OCTOBER Monthly Special + $17.75 I …" at bounding box center [470, 343] width 941 height 687
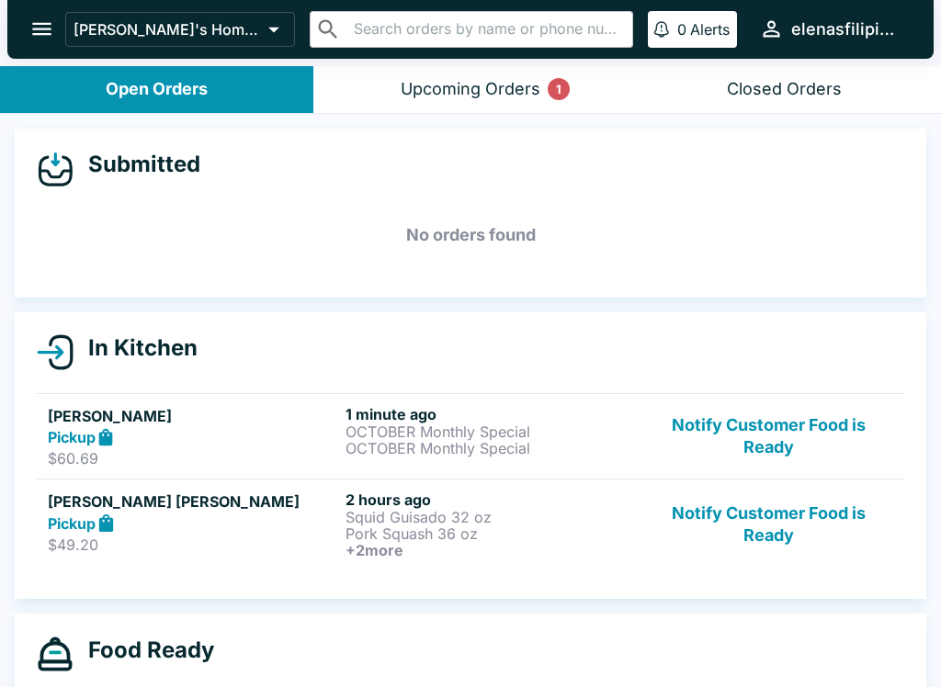
click at [88, 521] on strong "Pickup" at bounding box center [72, 524] width 48 height 18
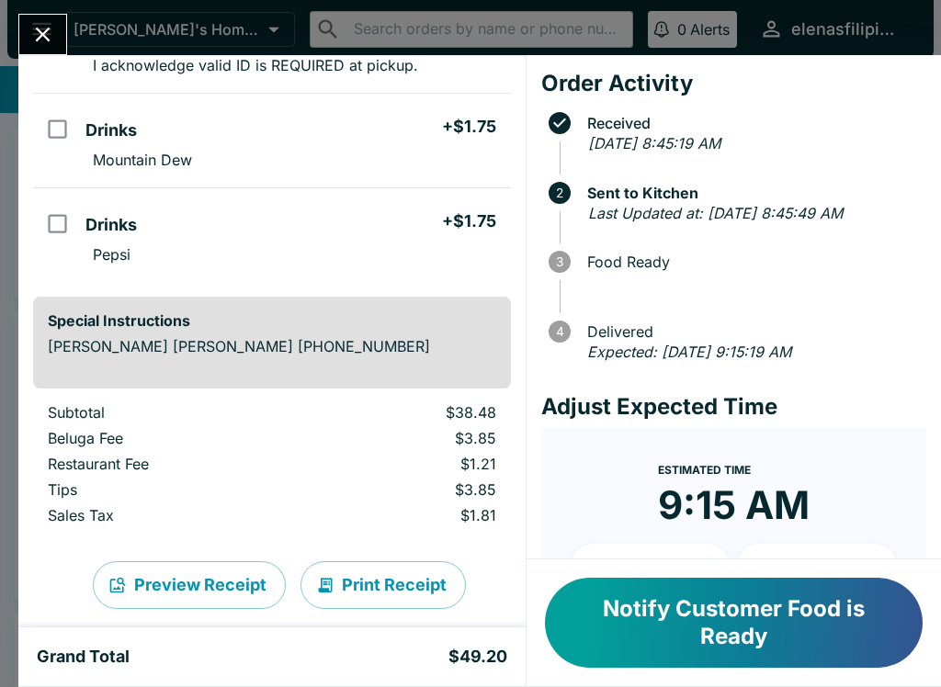
scroll to position [547, 0]
click at [44, 15] on button "Close" at bounding box center [42, 35] width 47 height 40
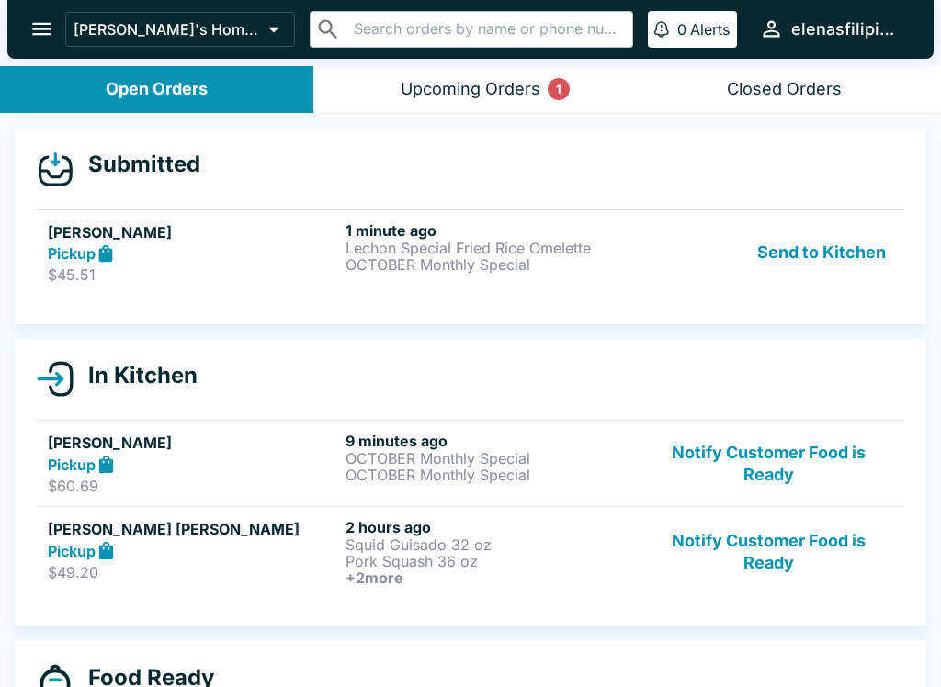
click at [100, 283] on p "$45.51" at bounding box center [193, 275] width 290 height 18
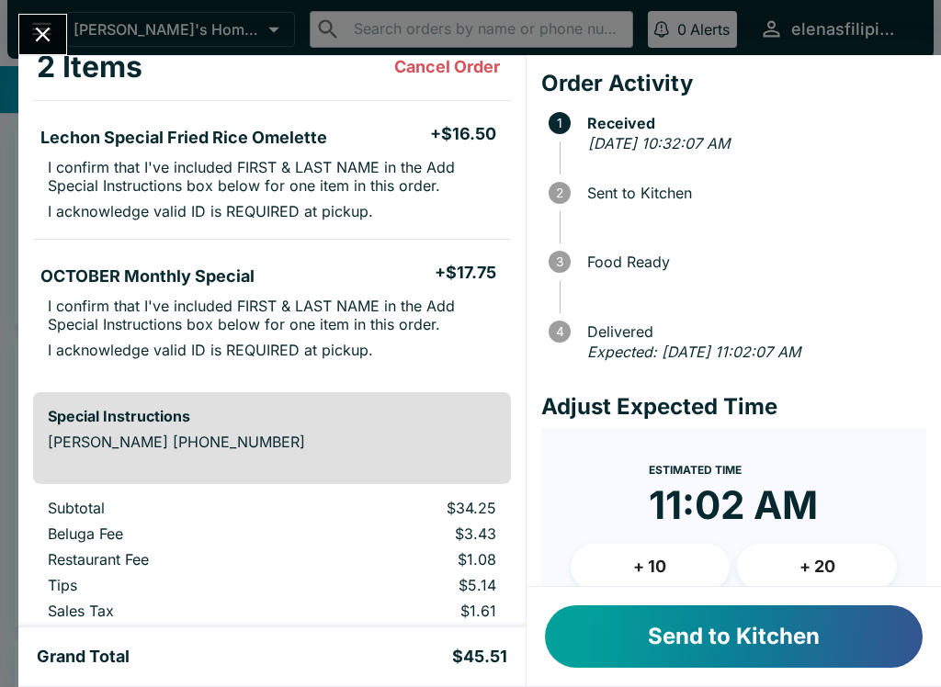
click at [618, 621] on button "Send to Kitchen" at bounding box center [734, 637] width 378 height 62
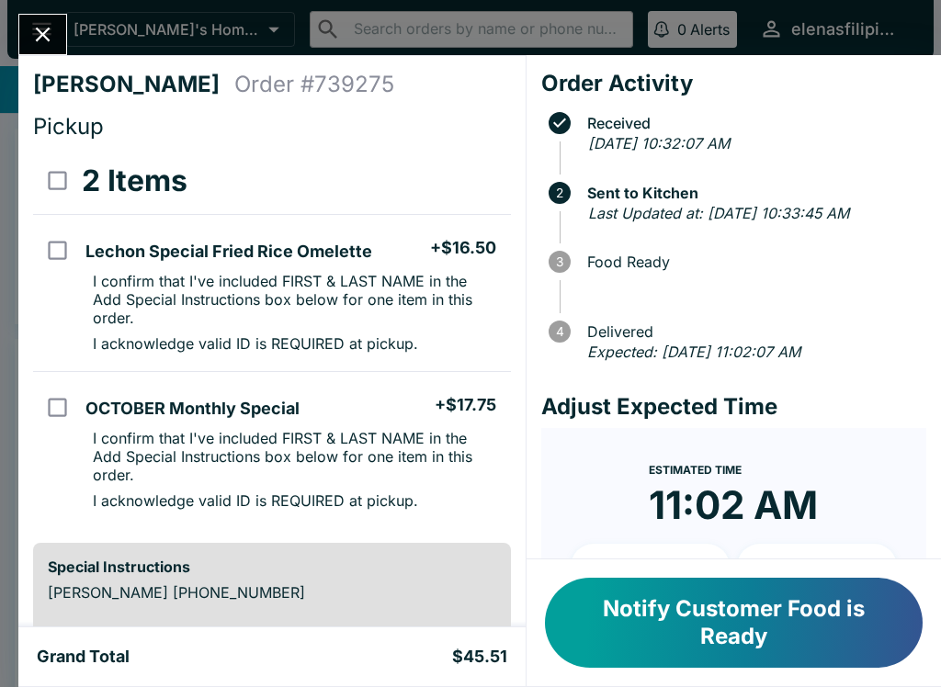
click at [49, 31] on icon "Close" at bounding box center [42, 34] width 25 height 25
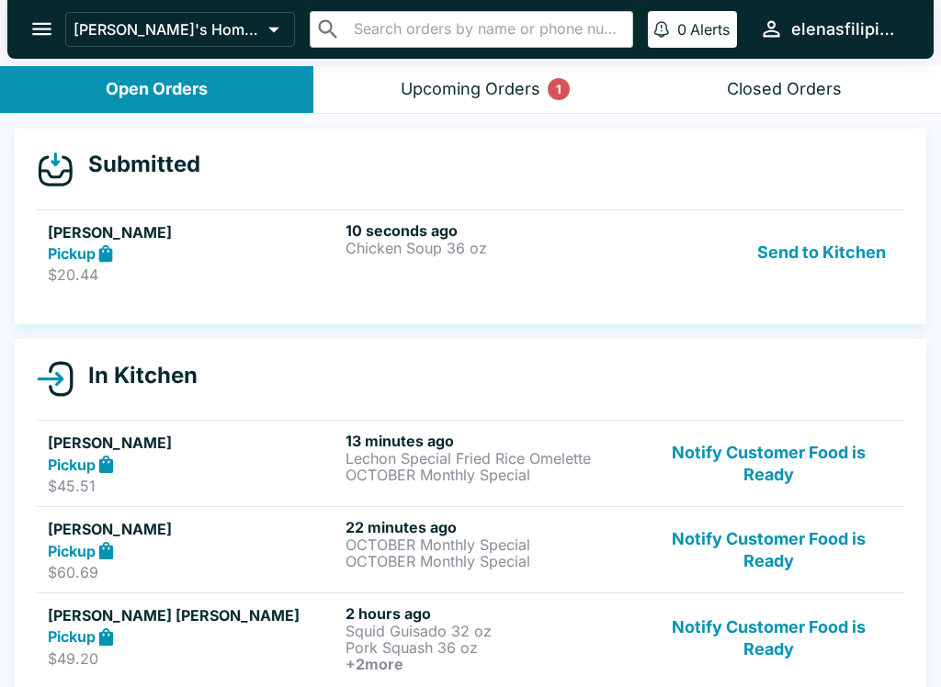
click at [96, 244] on strong "Pickup" at bounding box center [72, 253] width 48 height 18
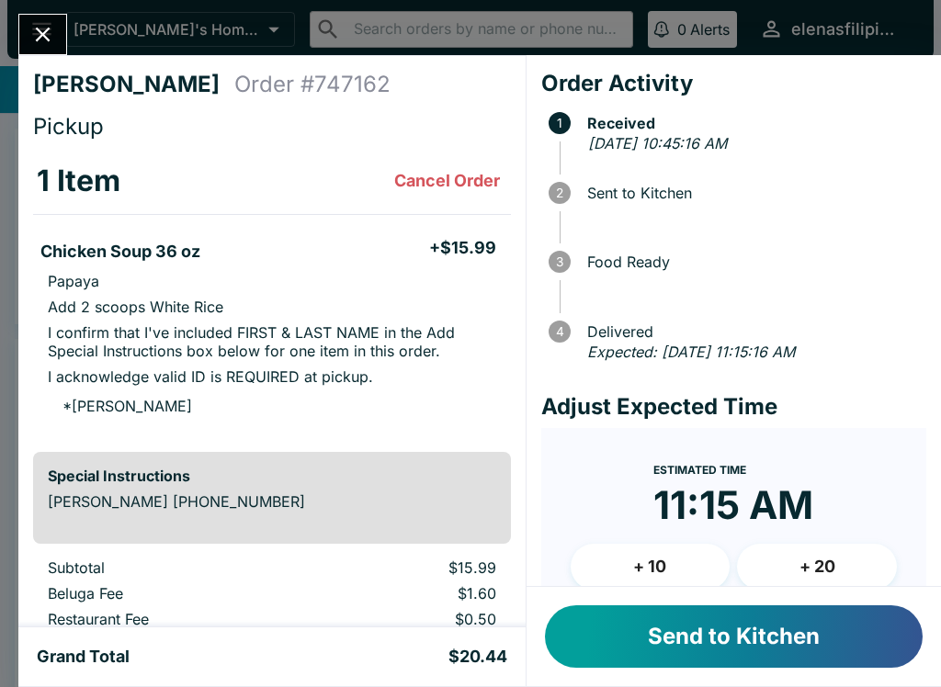
click at [718, 616] on button "Send to Kitchen" at bounding box center [734, 637] width 378 height 62
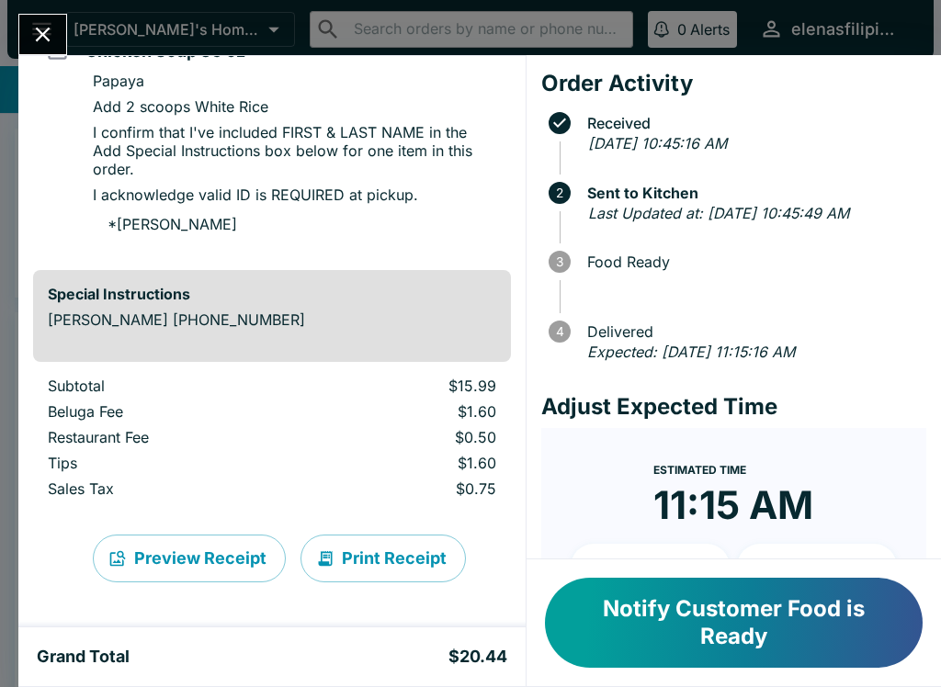
scroll to position [200, 0]
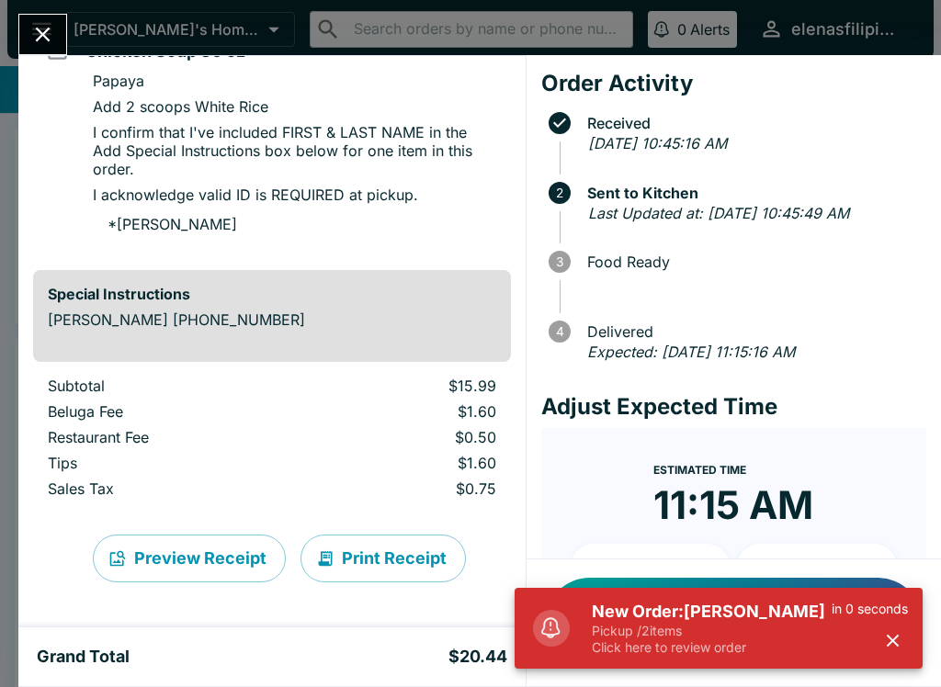
click at [698, 647] on p "Click here to review order" at bounding box center [712, 648] width 240 height 17
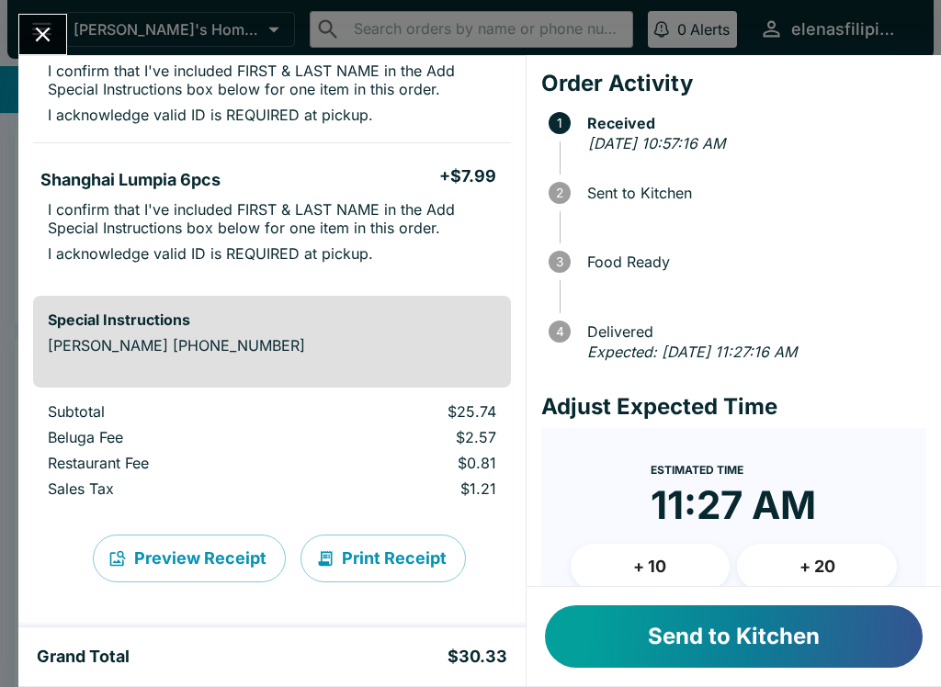
scroll to position [210, 0]
click at [653, 667] on button "Send to Kitchen" at bounding box center [734, 637] width 378 height 62
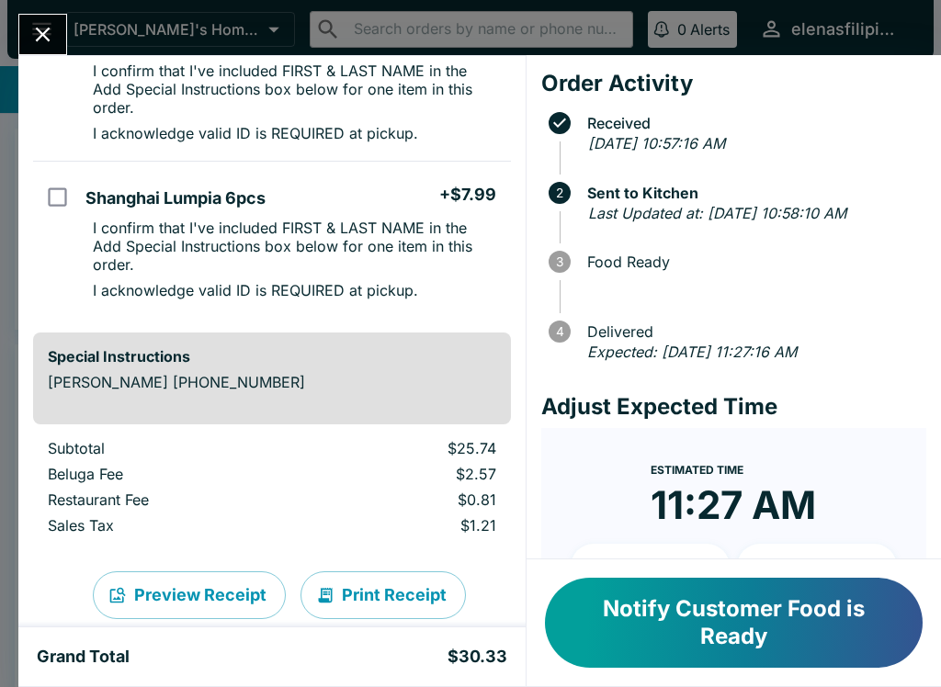
click at [41, 5] on div "[PERSON_NAME] Order # 754367 Pickup 2 Items OCTOBER Monthly Special + $17.75 I …" at bounding box center [470, 343] width 941 height 687
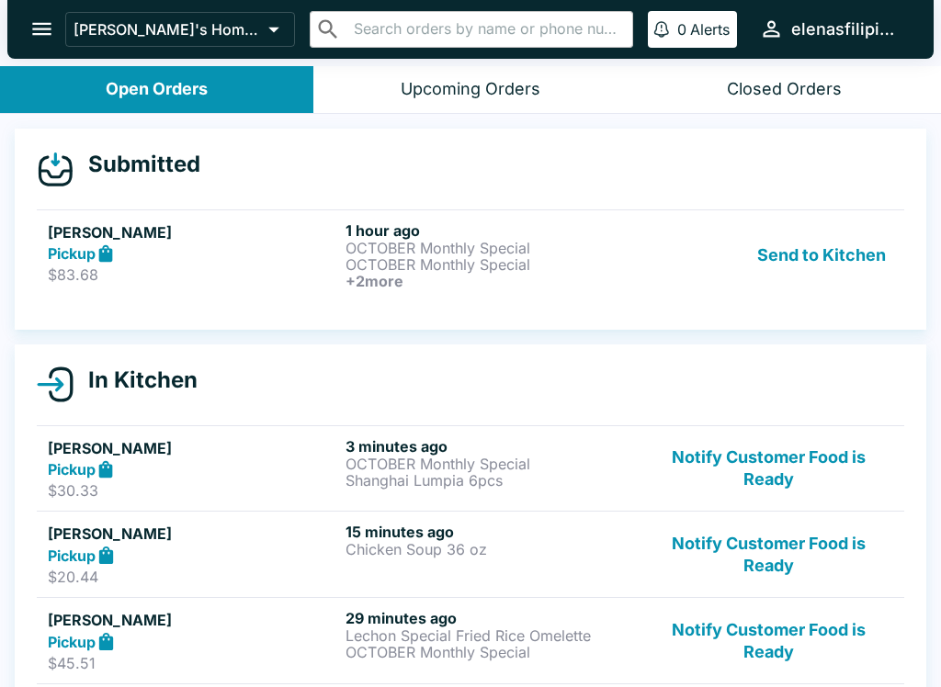
click at [51, 26] on icon "open drawer" at bounding box center [41, 29] width 25 height 25
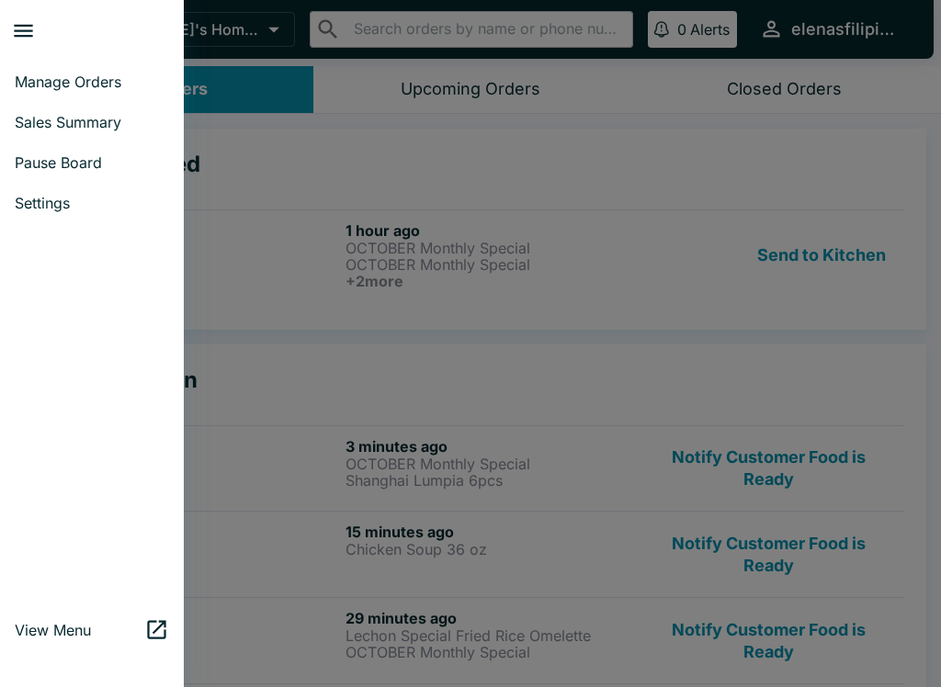
click at [41, 71] on link "Manage Orders" at bounding box center [92, 82] width 184 height 40
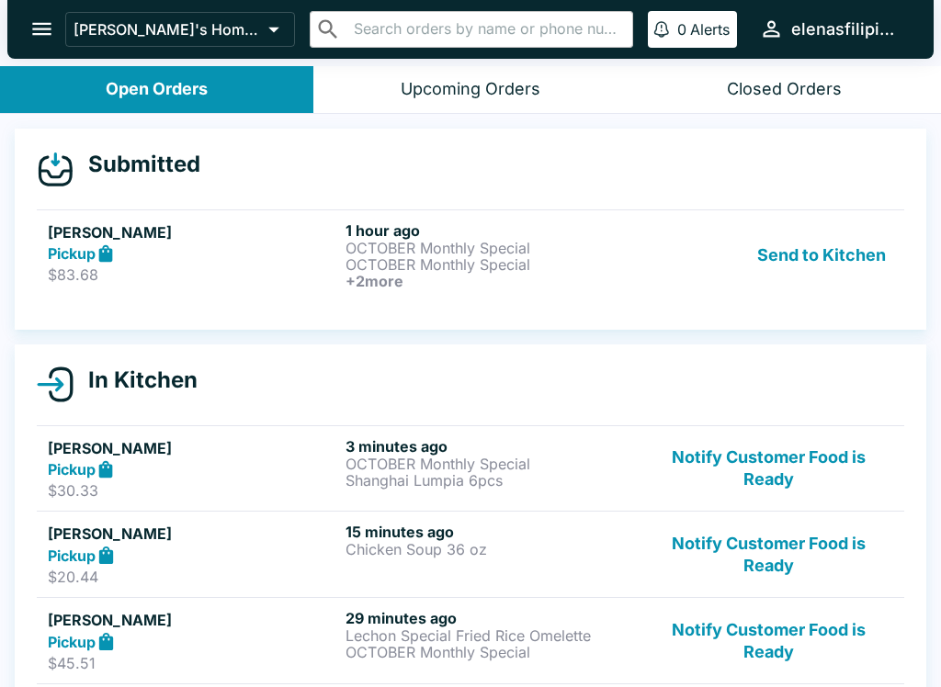
click at [861, 299] on link "[PERSON_NAME] Pickup $83.68 1 hour ago OCTOBER Monthly Special OCTOBER Monthly …" at bounding box center [470, 255] width 867 height 91
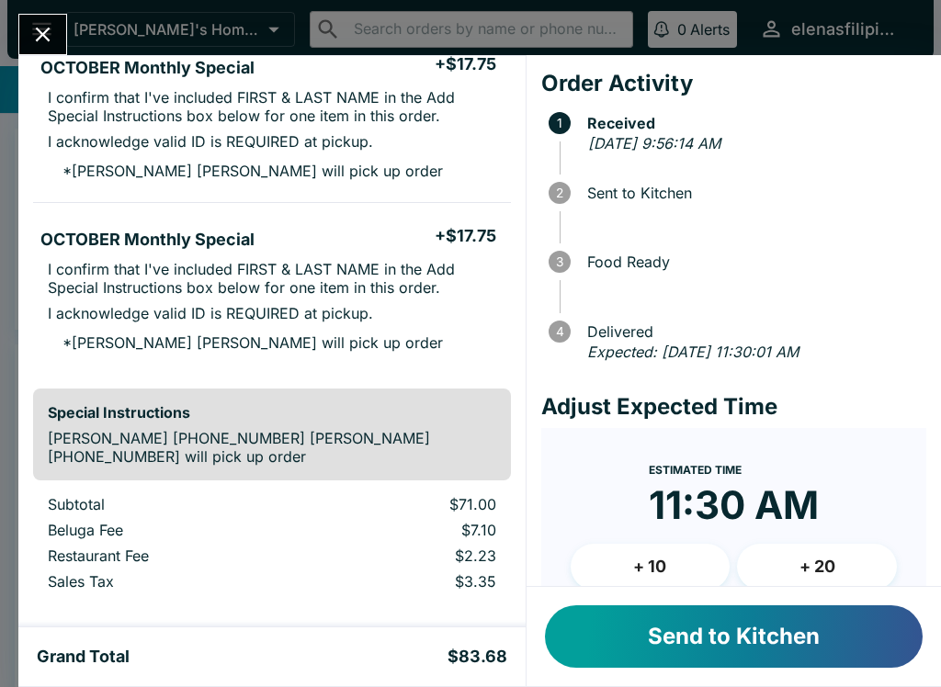
scroll to position [533, 0]
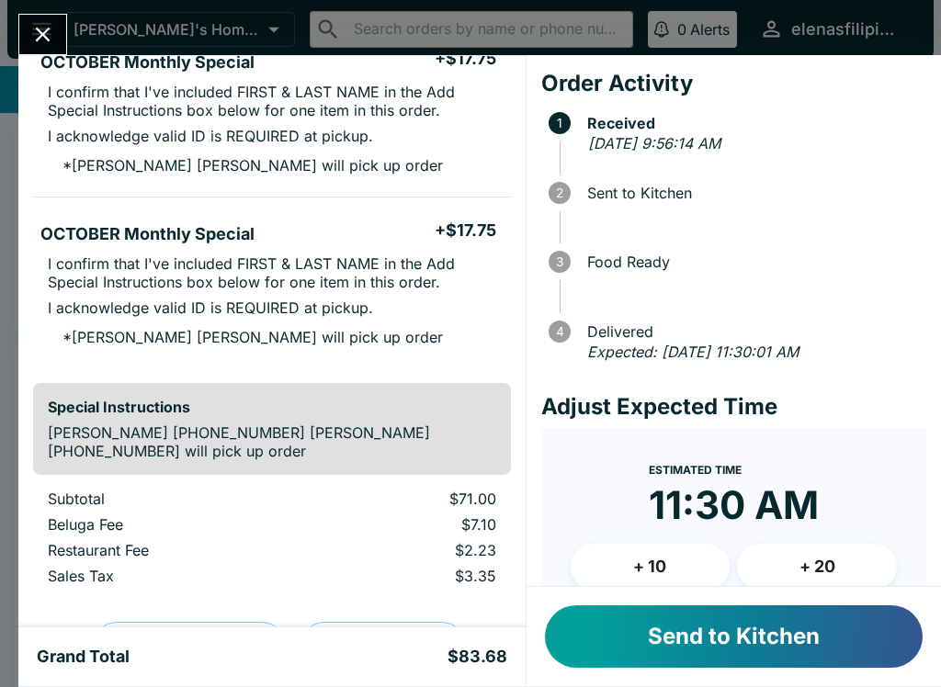
click at [642, 639] on button "Send to Kitchen" at bounding box center [734, 637] width 378 height 62
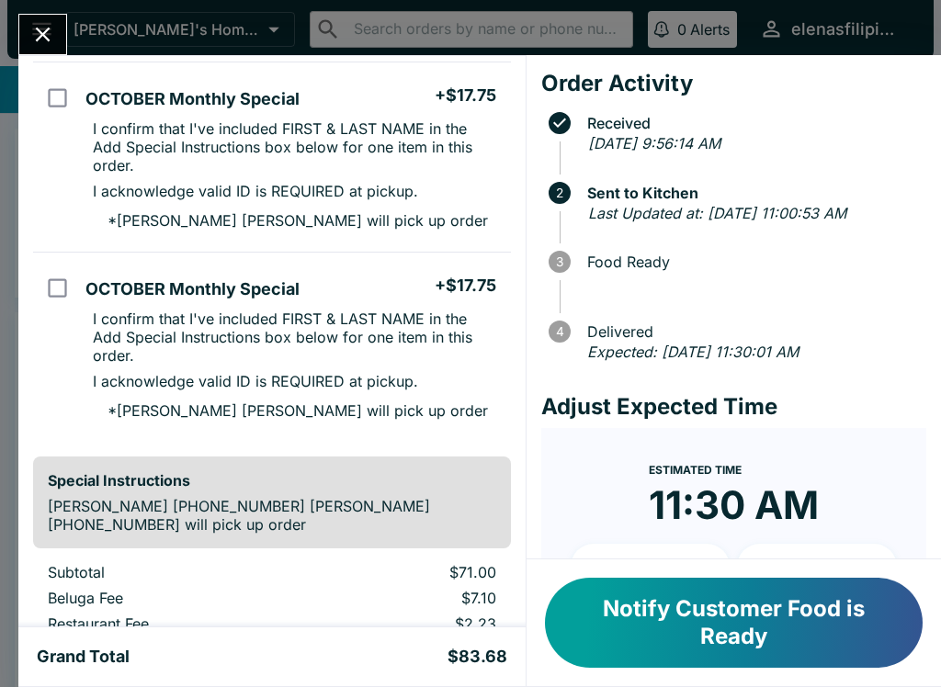
click at [34, 40] on icon "Close" at bounding box center [42, 34] width 25 height 25
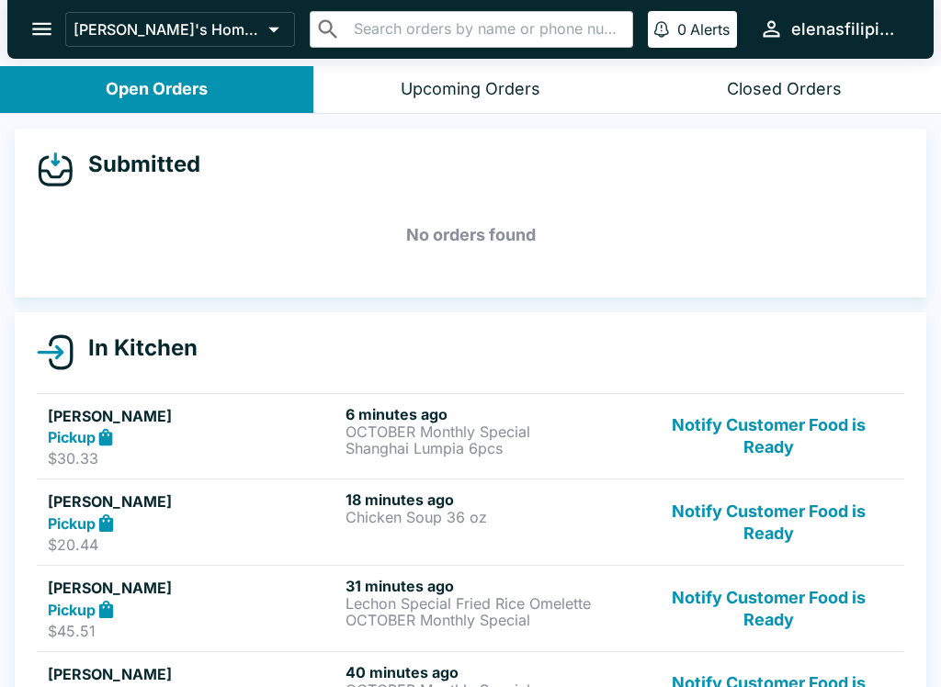
click at [743, 515] on button "Notify Customer Food is Ready" at bounding box center [768, 522] width 249 height 63
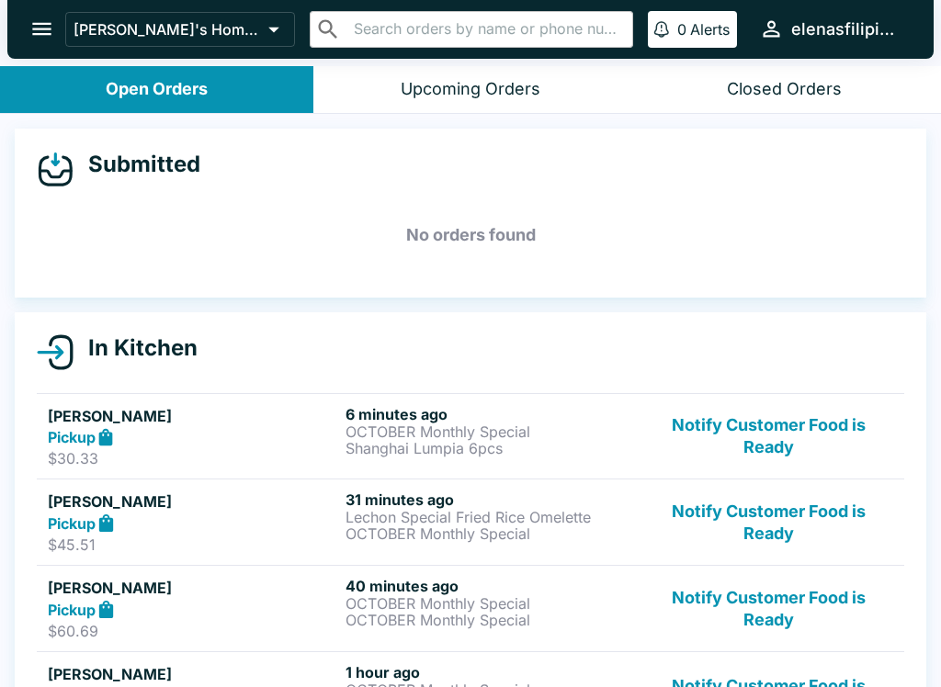
click at [712, 528] on button "Notify Customer Food is Ready" at bounding box center [768, 522] width 249 height 63
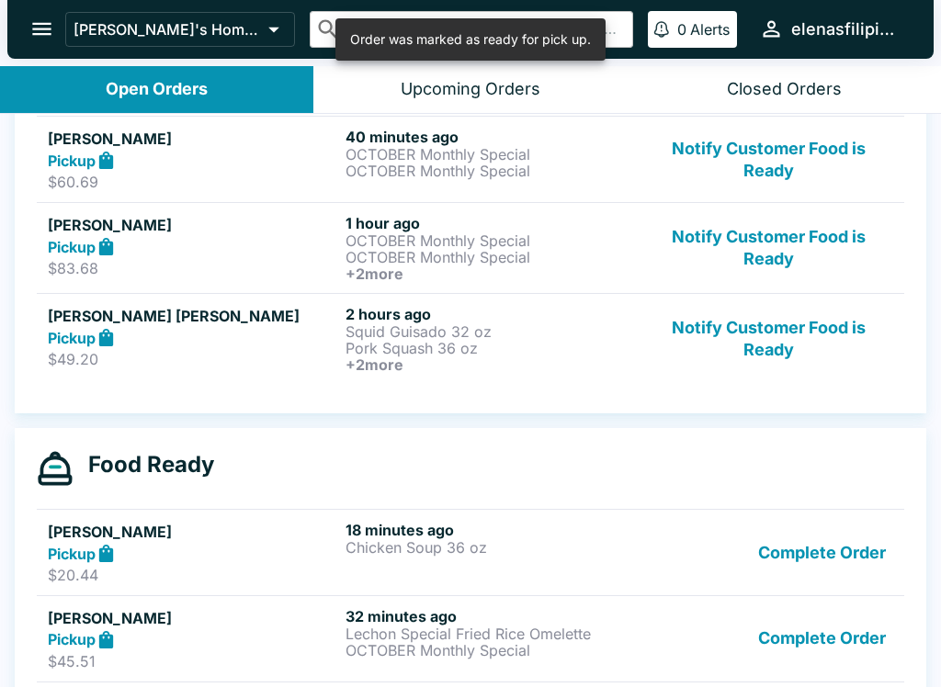
scroll to position [369, 0]
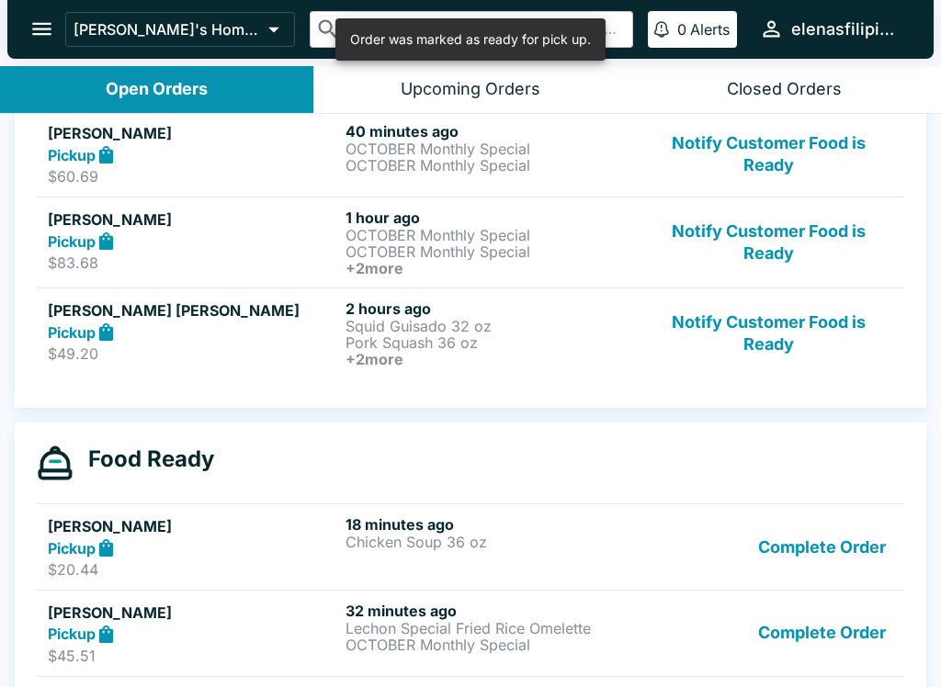
click at [759, 628] on button "Complete Order" at bounding box center [822, 633] width 142 height 63
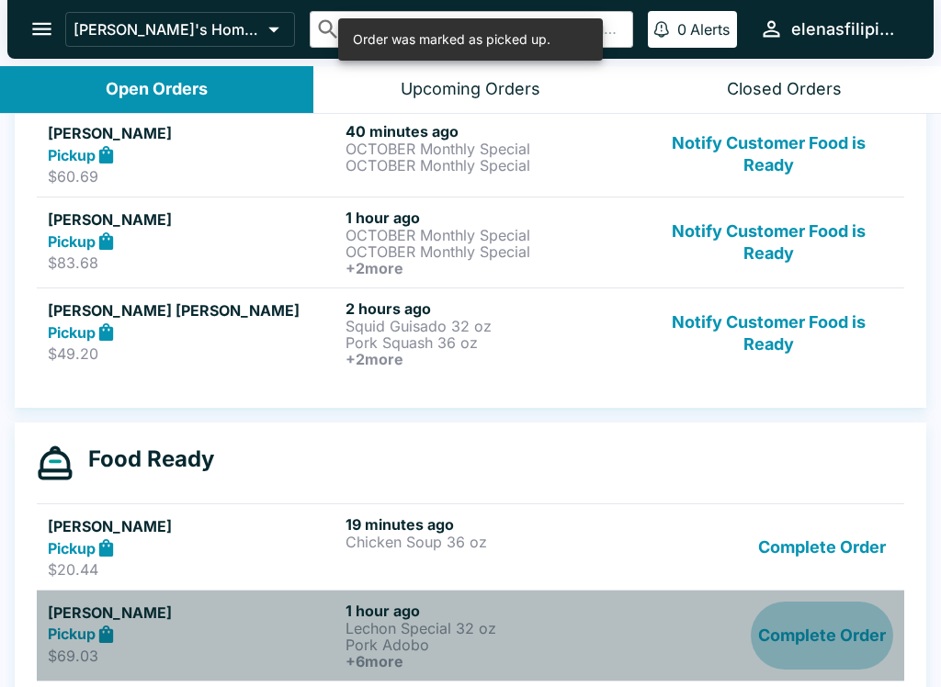
click at [807, 638] on button "Complete Order" at bounding box center [822, 636] width 142 height 68
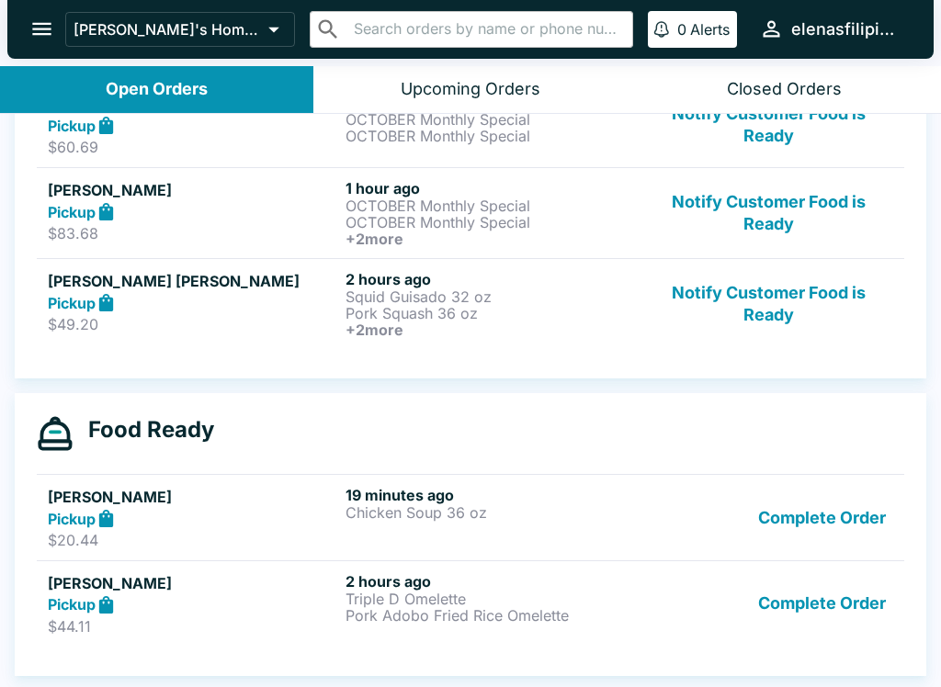
scroll to position [398, 0]
click at [198, 513] on div "Pickup" at bounding box center [193, 518] width 290 height 21
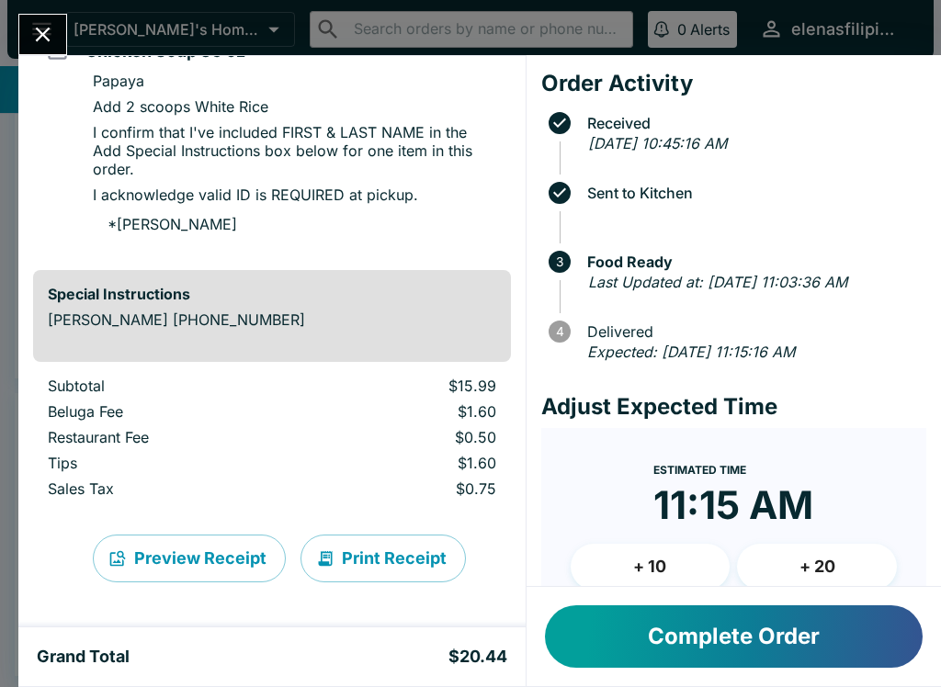
scroll to position [200, 0]
click at [52, 13] on div "[PERSON_NAME] Order # 747162 Pickup 1 Item Chicken Soup 36 oz + $15.99 Papaya A…" at bounding box center [470, 343] width 941 height 687
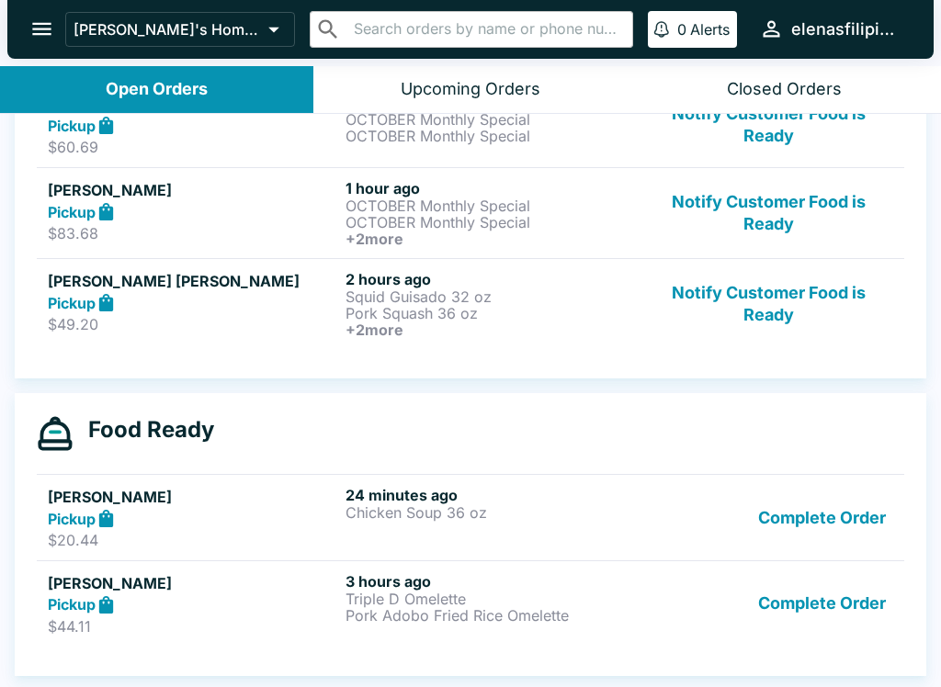
click at [64, 288] on h5 "[PERSON_NAME] [PERSON_NAME]" at bounding box center [193, 281] width 290 height 22
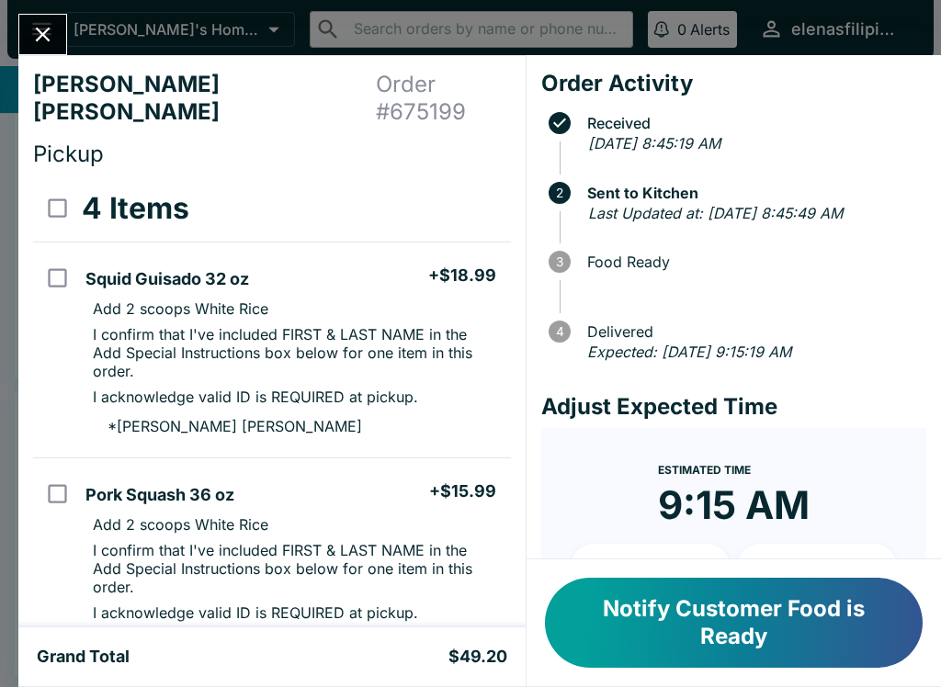
click at [674, 624] on button "Notify Customer Food is Ready" at bounding box center [734, 623] width 378 height 90
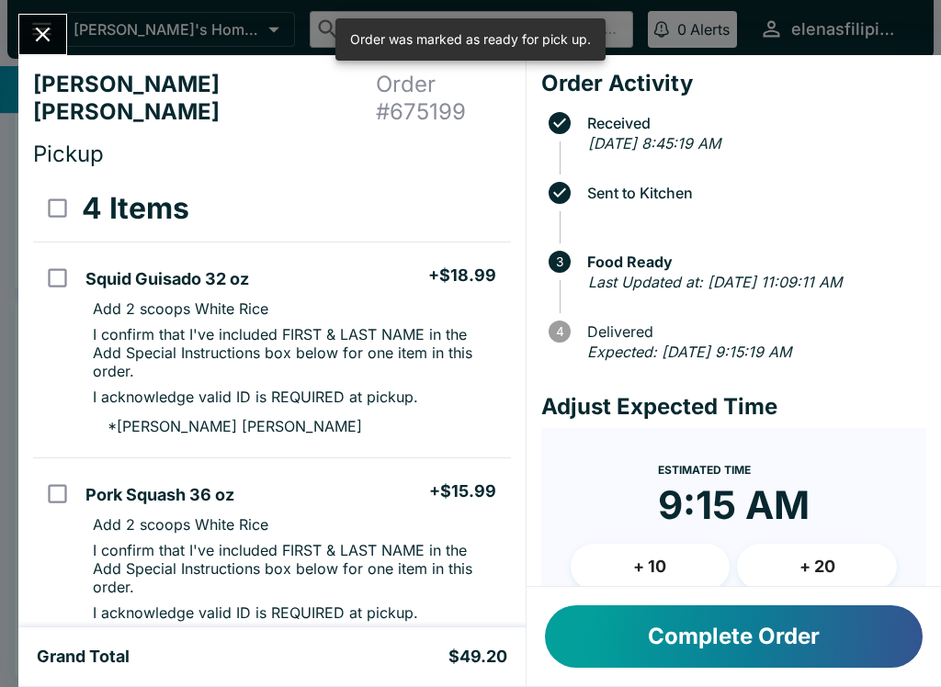
click at [643, 641] on button "Complete Order" at bounding box center [734, 637] width 378 height 62
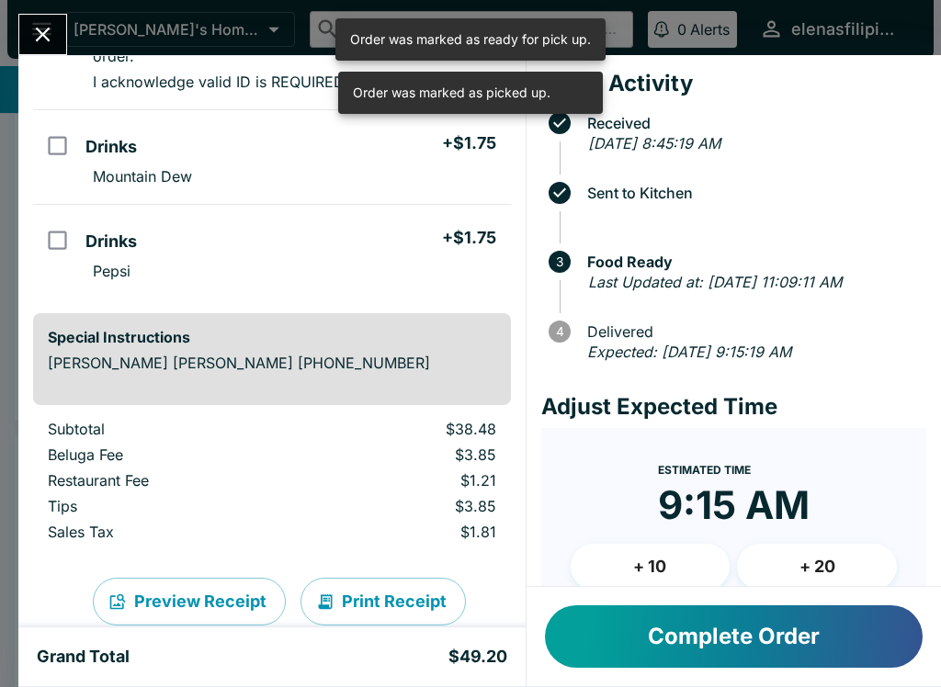
scroll to position [539, 0]
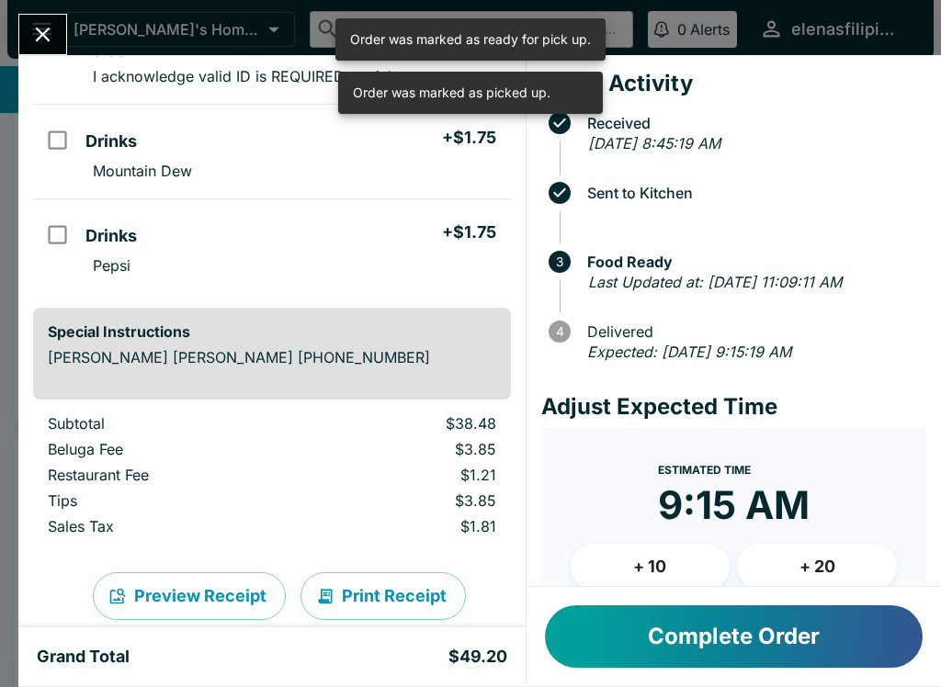
click at [34, 17] on button "Close" at bounding box center [42, 35] width 47 height 40
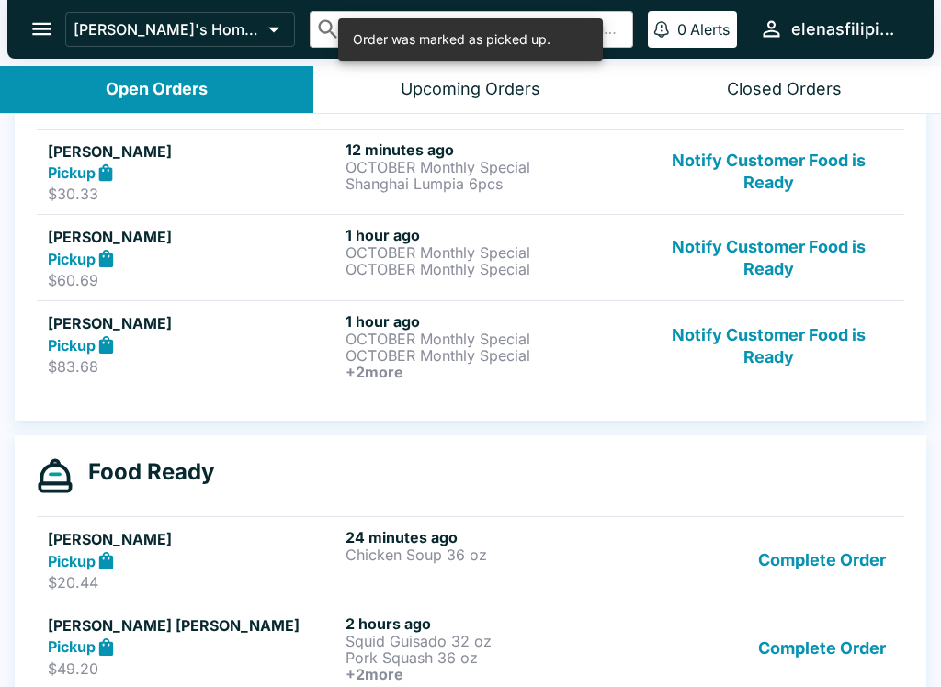
click at [706, 273] on button "Notify Customer Food is Ready" at bounding box center [768, 257] width 249 height 63
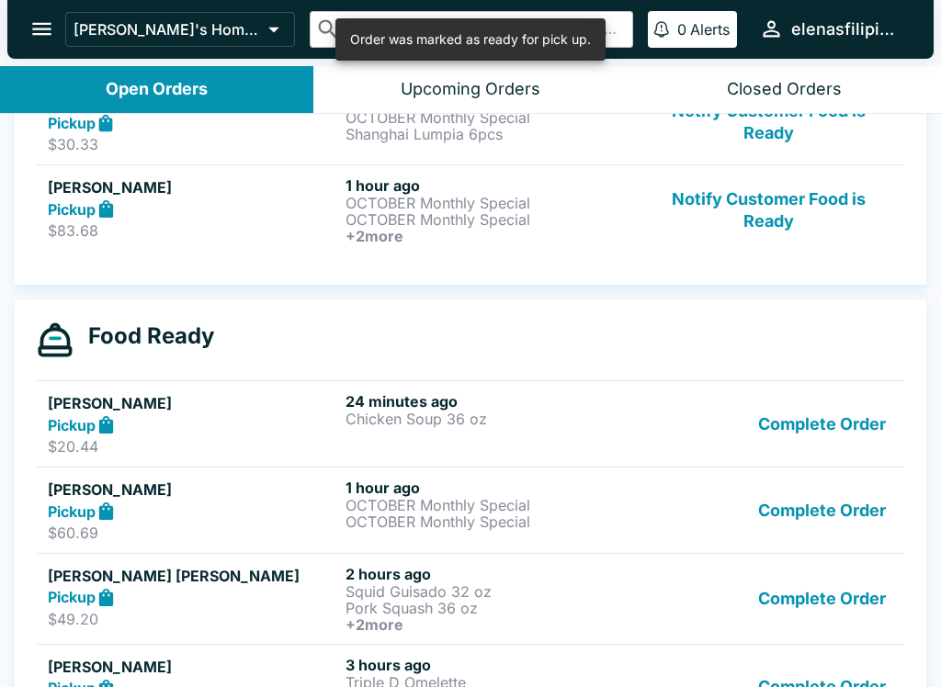
scroll to position [316, 0]
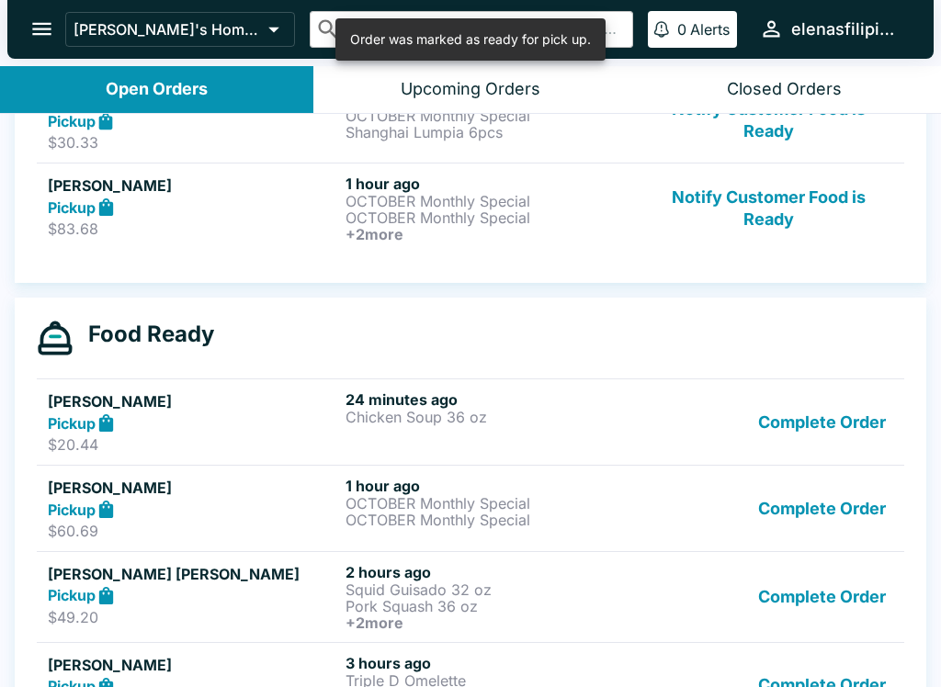
click at [792, 600] on button "Complete Order" at bounding box center [822, 597] width 142 height 68
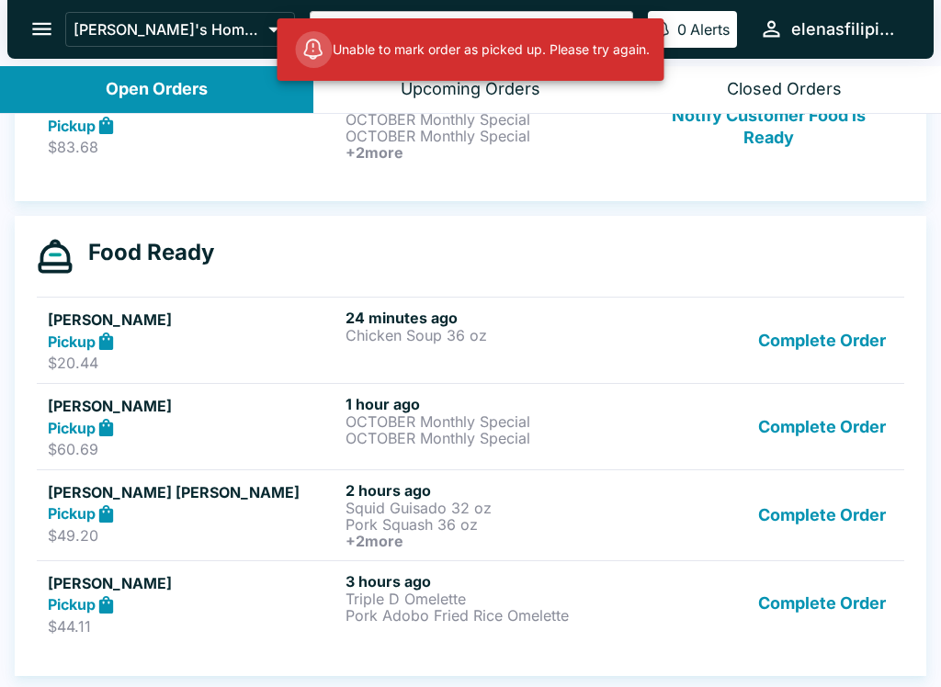
click at [840, 510] on button "Complete Order" at bounding box center [822, 516] width 142 height 68
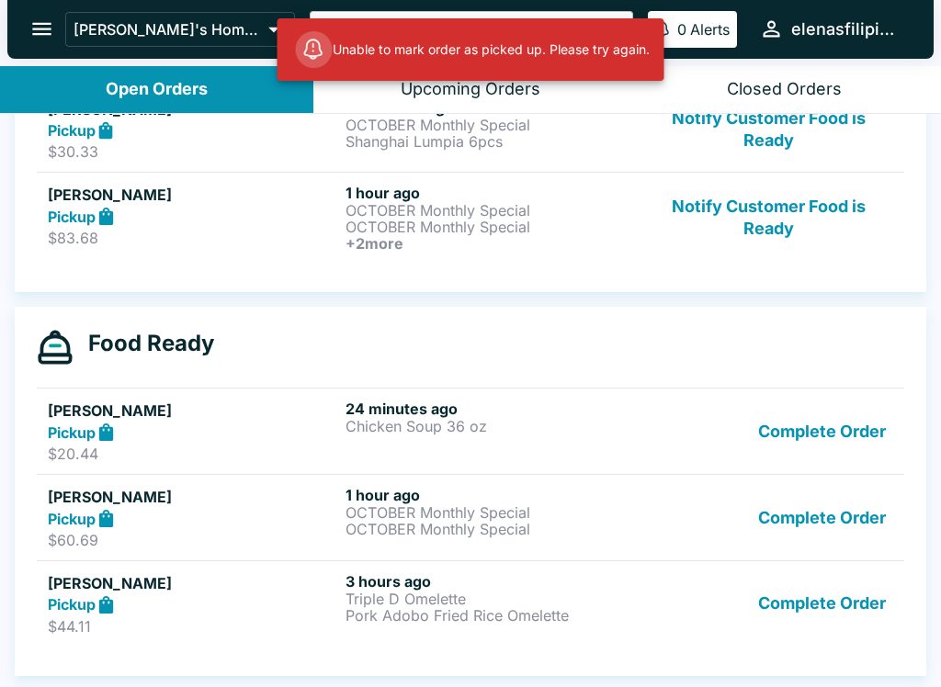
scroll to position [312, 0]
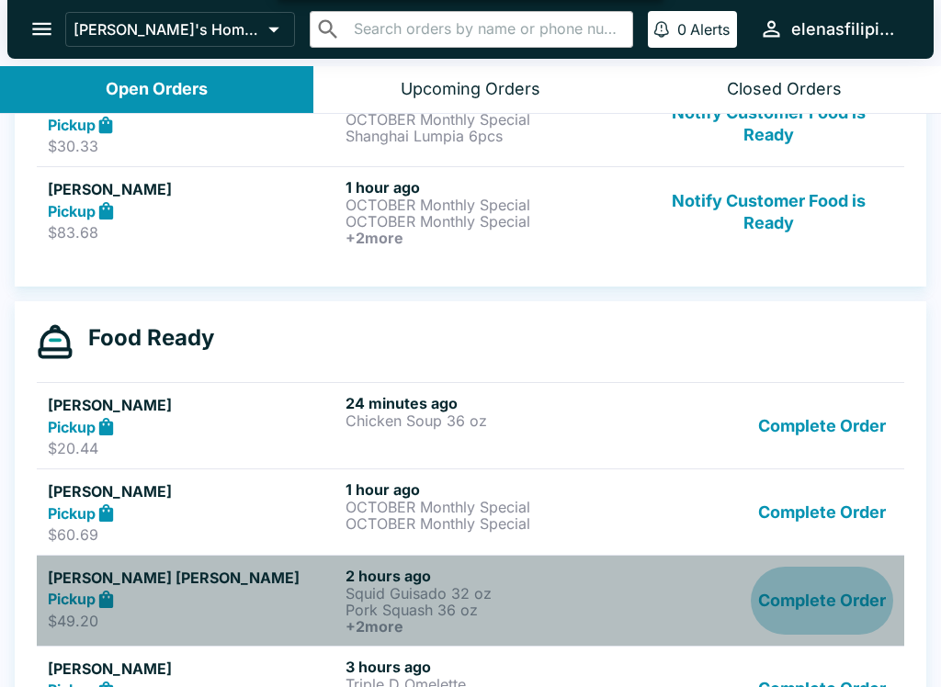
click at [820, 612] on button "Complete Order" at bounding box center [822, 601] width 142 height 68
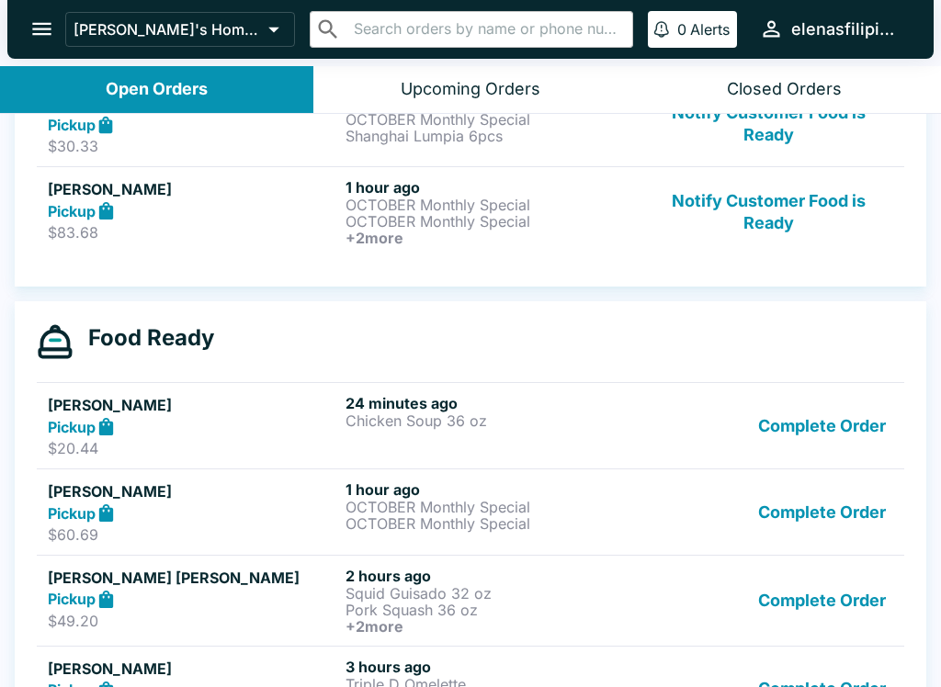
click at [833, 518] on button "Complete Order" at bounding box center [822, 512] width 142 height 63
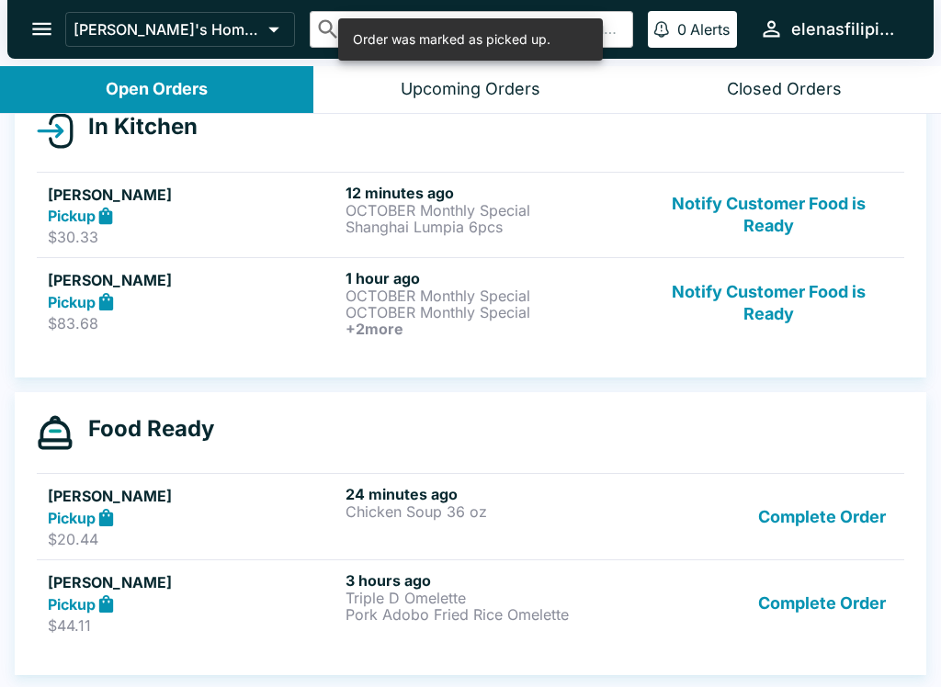
click at [823, 513] on button "Complete Order" at bounding box center [822, 516] width 142 height 63
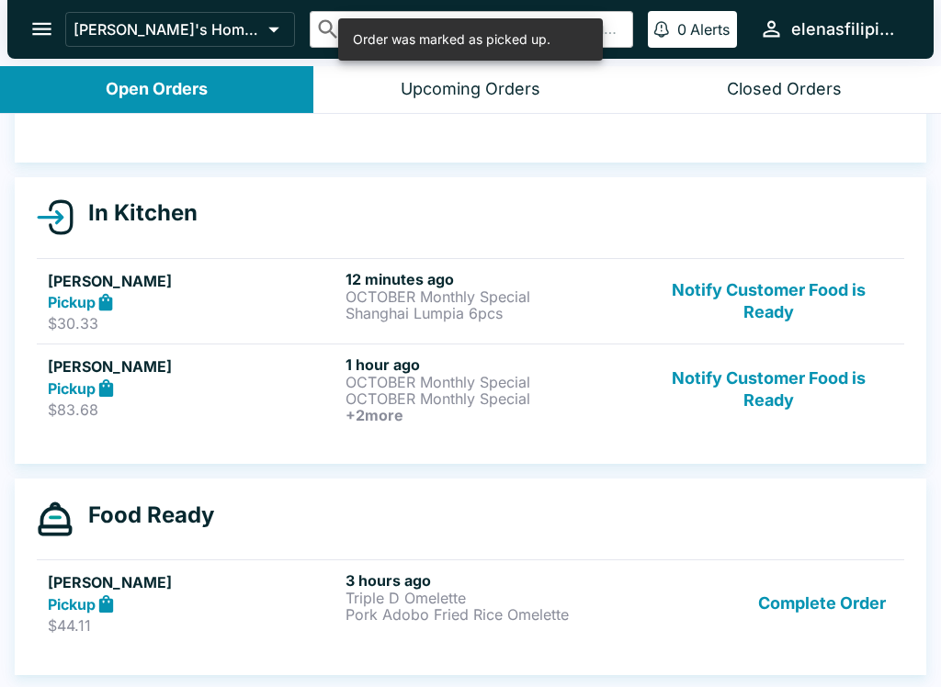
scroll to position [135, 0]
click at [846, 604] on button "Complete Order" at bounding box center [822, 603] width 142 height 63
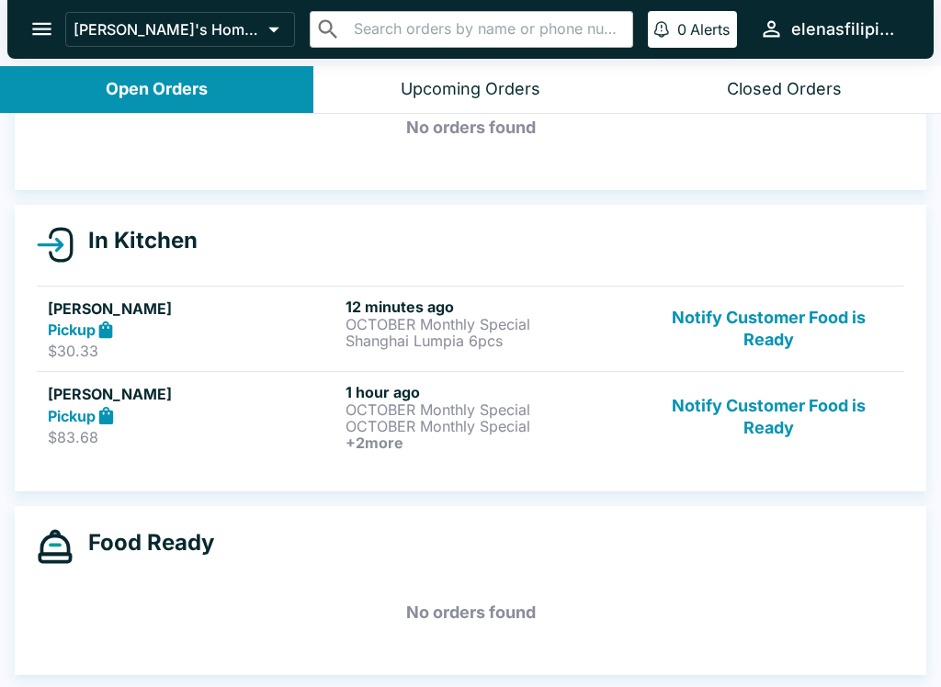
click at [78, 322] on strong "Pickup" at bounding box center [72, 330] width 48 height 18
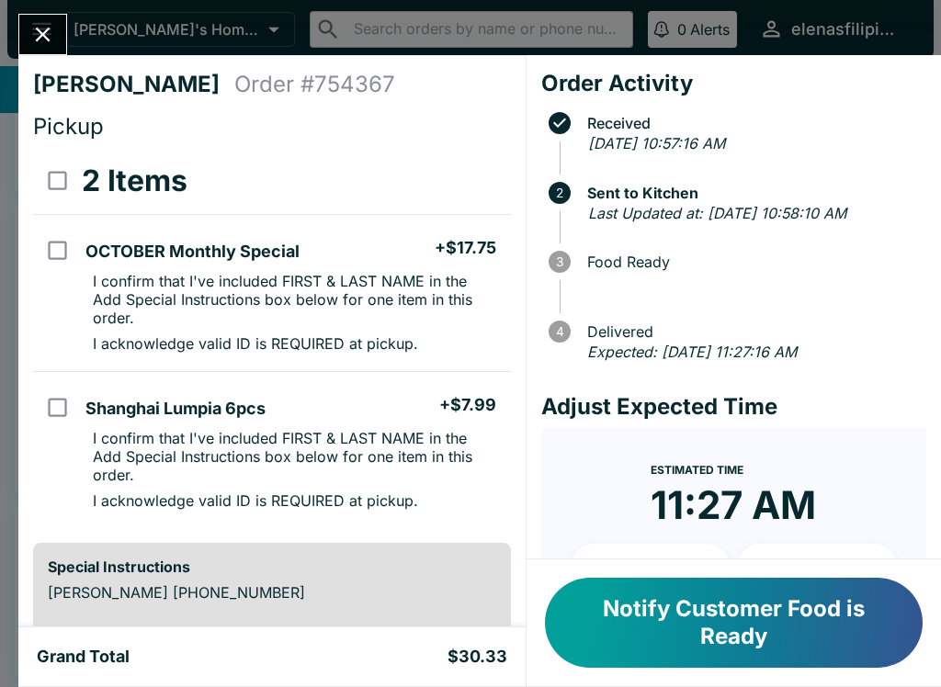
click at [645, 620] on button "Notify Customer Food is Ready" at bounding box center [734, 623] width 378 height 90
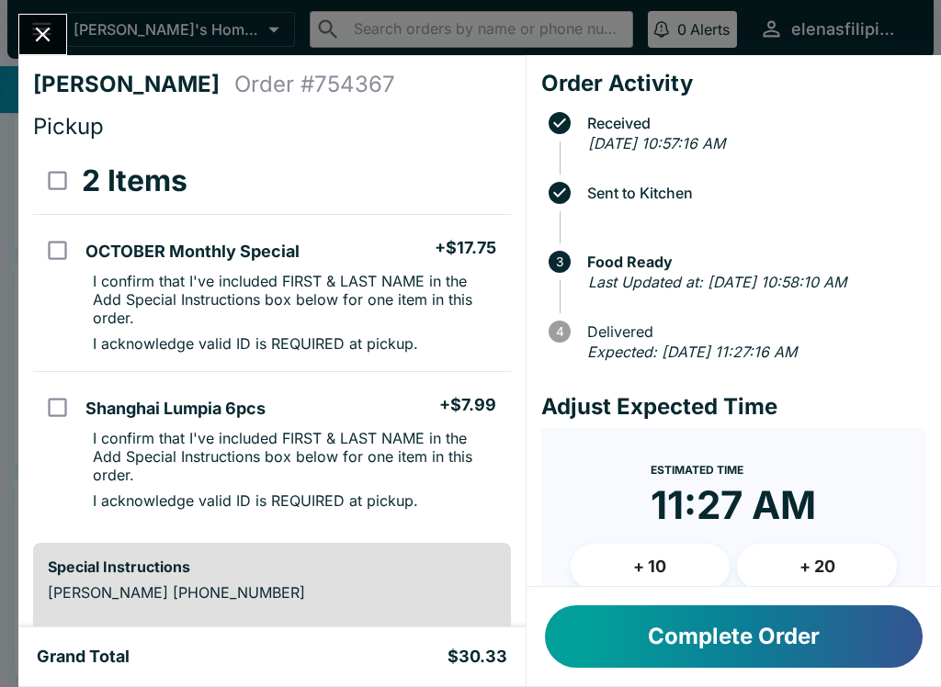
scroll to position [49, 0]
click at [620, 642] on button "Complete Order" at bounding box center [734, 637] width 378 height 62
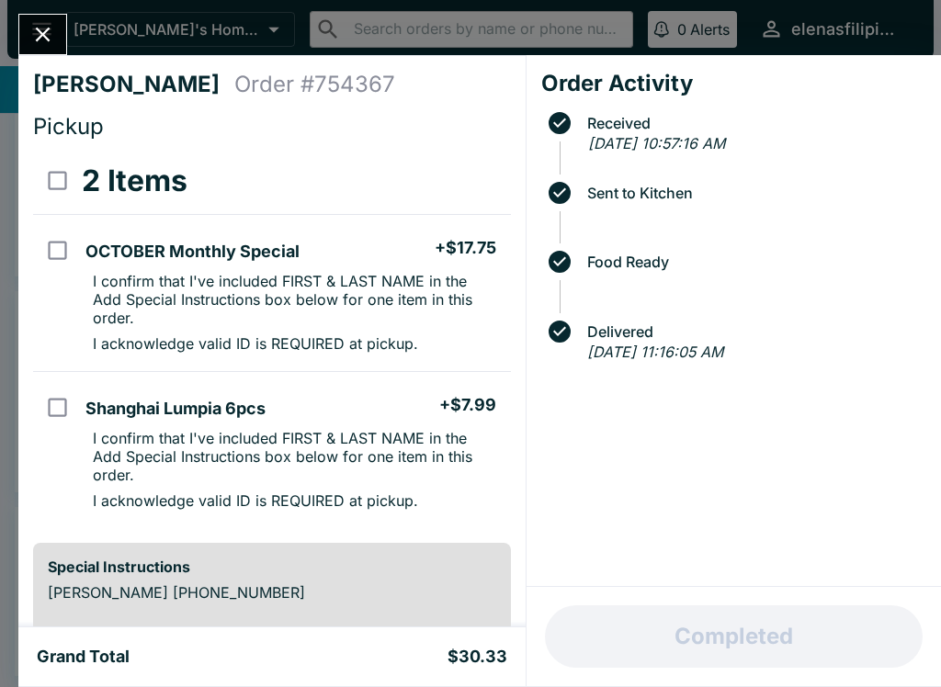
scroll to position [21, 0]
click at [58, 11] on div "[PERSON_NAME] Order # 754367 Pickup 2 Items OCTOBER Monthly Special + $17.75 I …" at bounding box center [470, 343] width 941 height 687
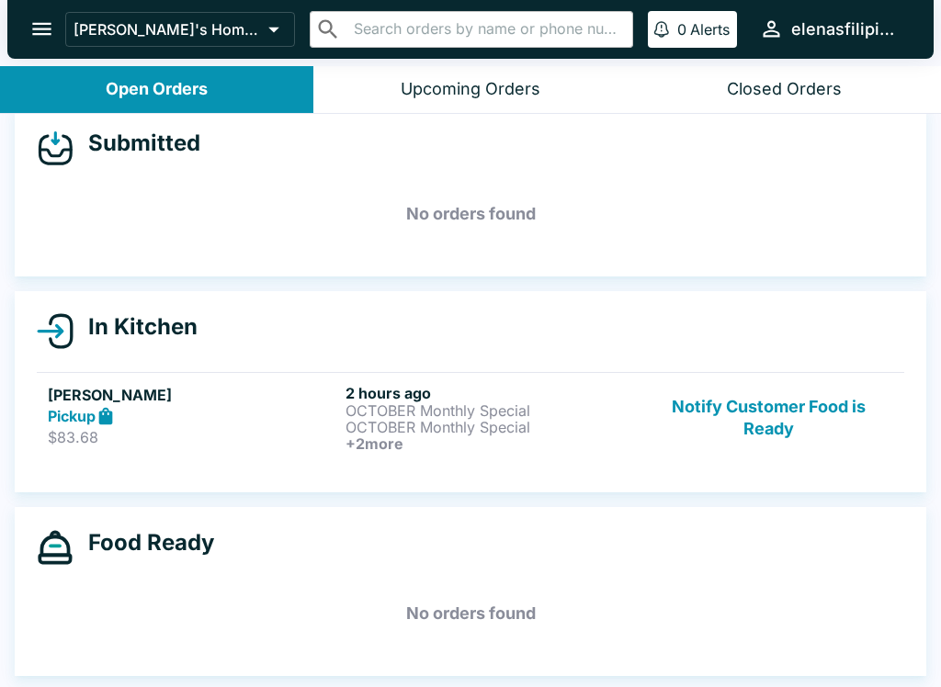
click at [753, 401] on button "Notify Customer Food is Ready" at bounding box center [768, 418] width 249 height 68
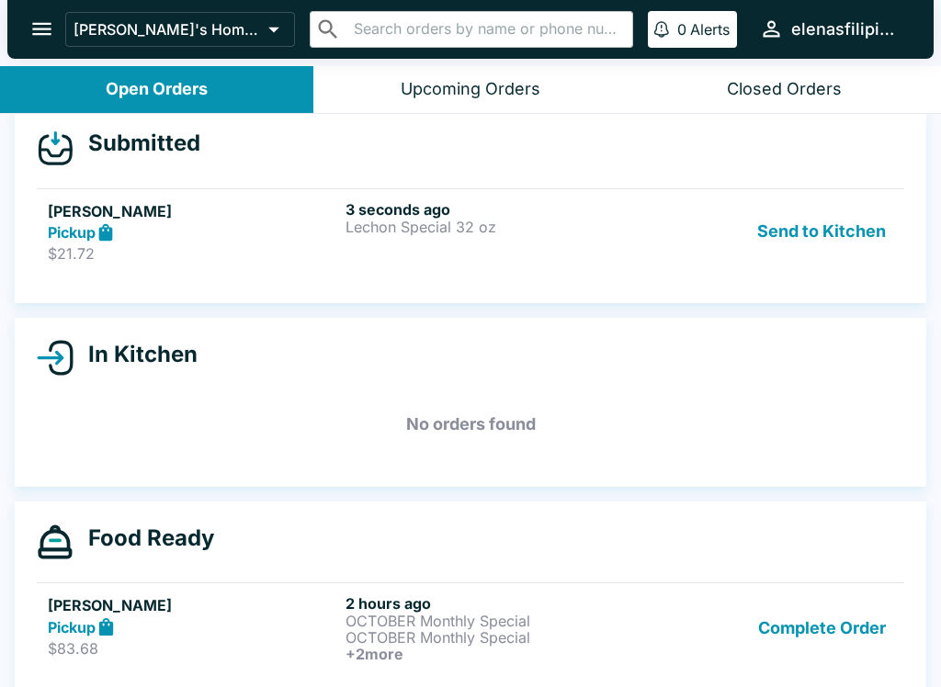
click at [688, 615] on div "Complete Order" at bounding box center [768, 629] width 249 height 68
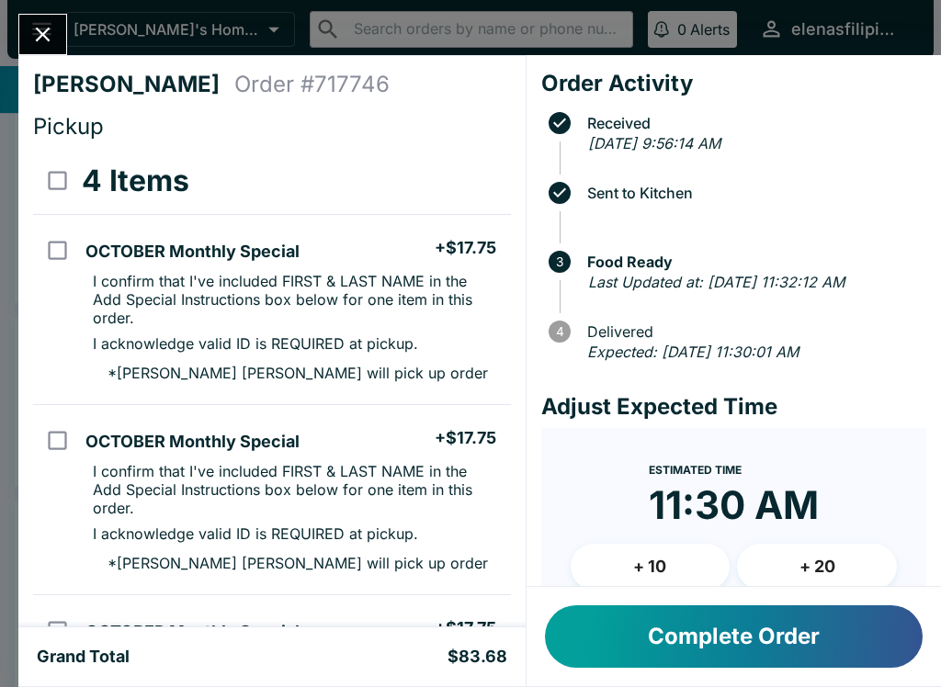
click at [24, 22] on button "Close" at bounding box center [42, 35] width 47 height 40
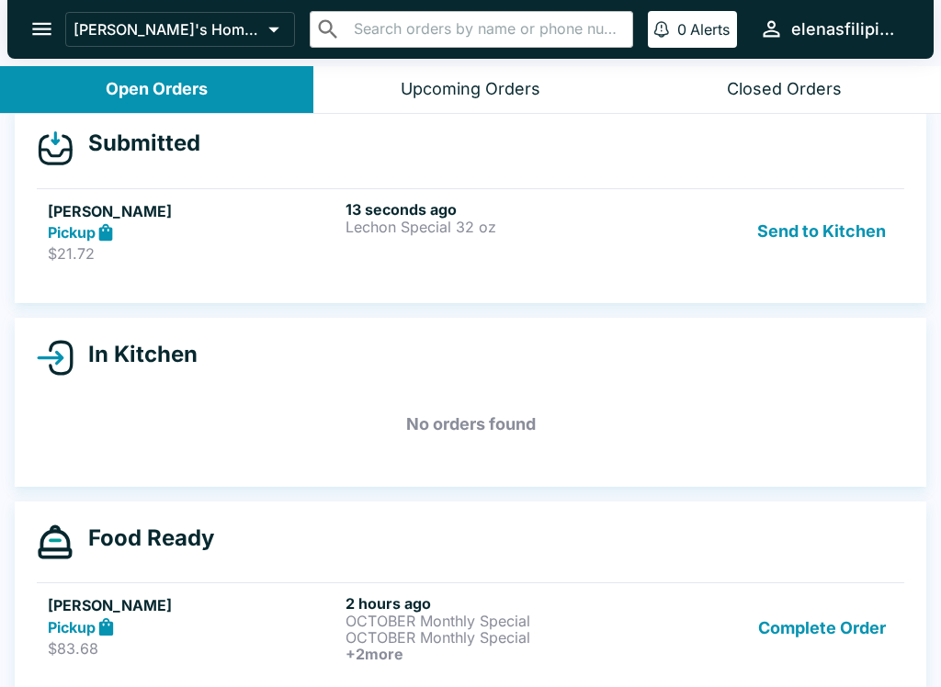
click at [309, 220] on h5 "[PERSON_NAME]" at bounding box center [193, 211] width 290 height 22
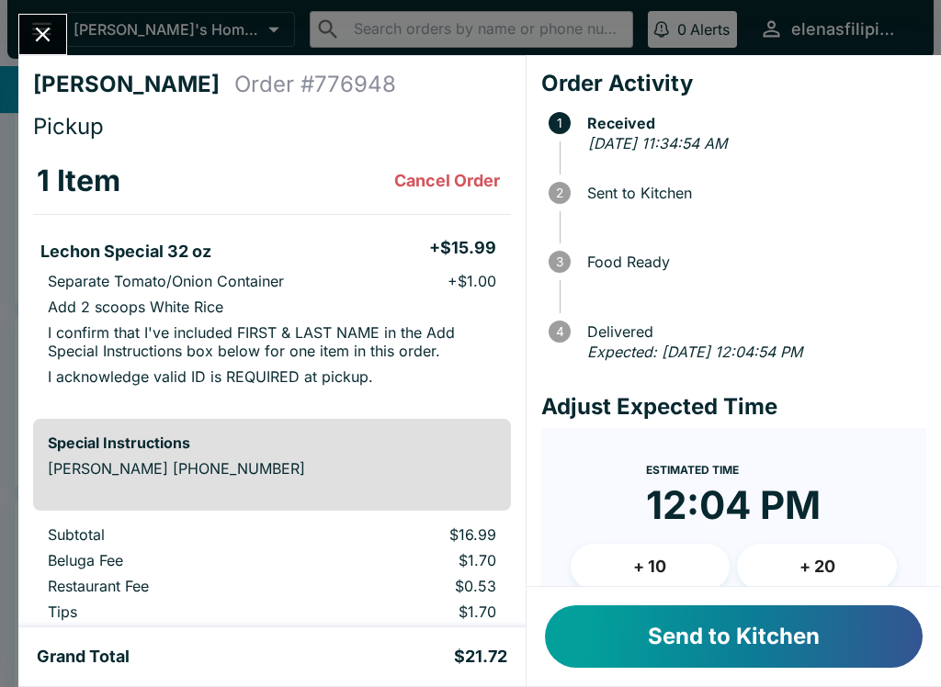
click at [617, 618] on button "Send to Kitchen" at bounding box center [734, 637] width 378 height 62
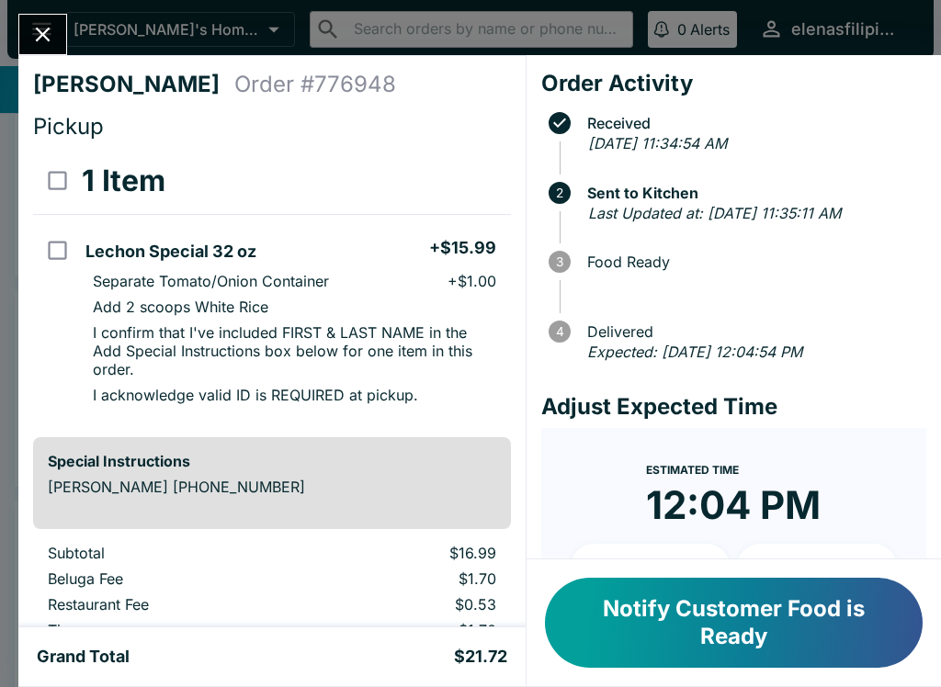
click at [31, 26] on icon "Close" at bounding box center [42, 34] width 25 height 25
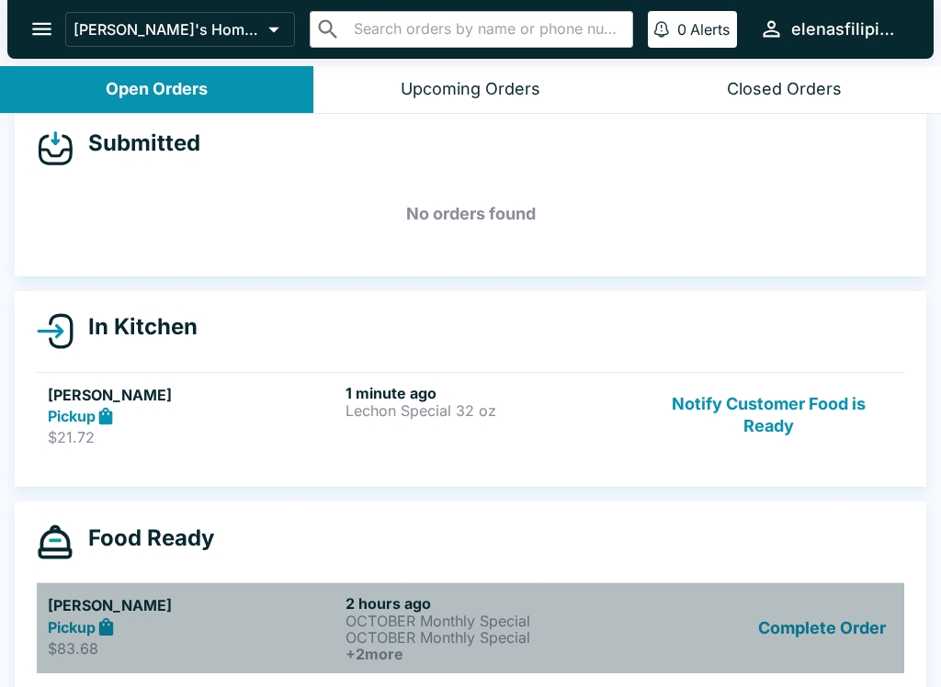
click at [130, 661] on div "[PERSON_NAME] Pickup $83.68" at bounding box center [193, 629] width 290 height 68
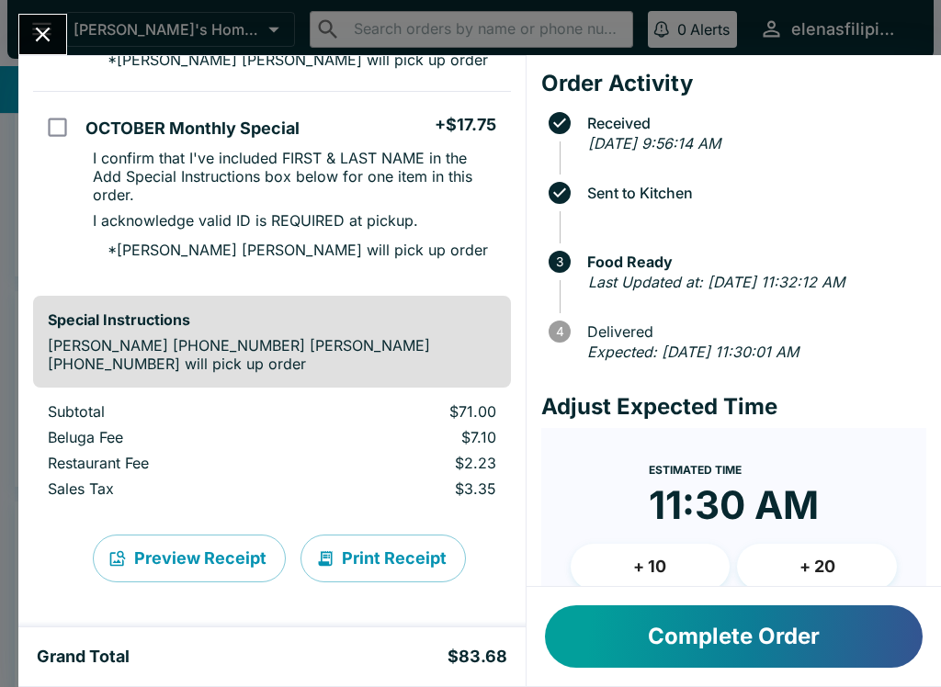
scroll to position [694, 0]
click at [39, 22] on icon "Close" at bounding box center [42, 34] width 25 height 25
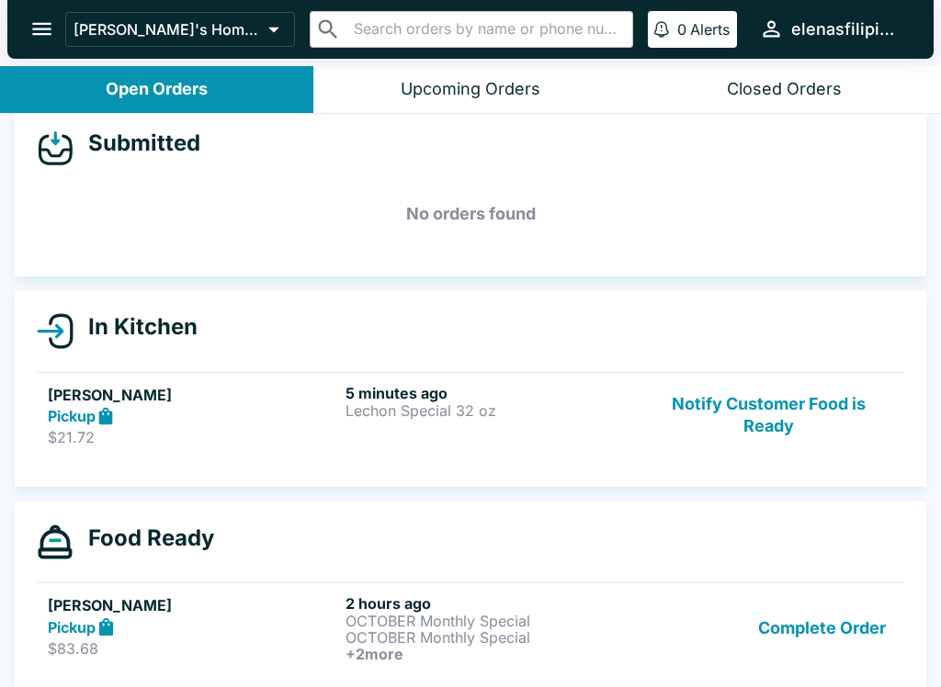
click at [149, 411] on div "Pickup" at bounding box center [193, 416] width 290 height 21
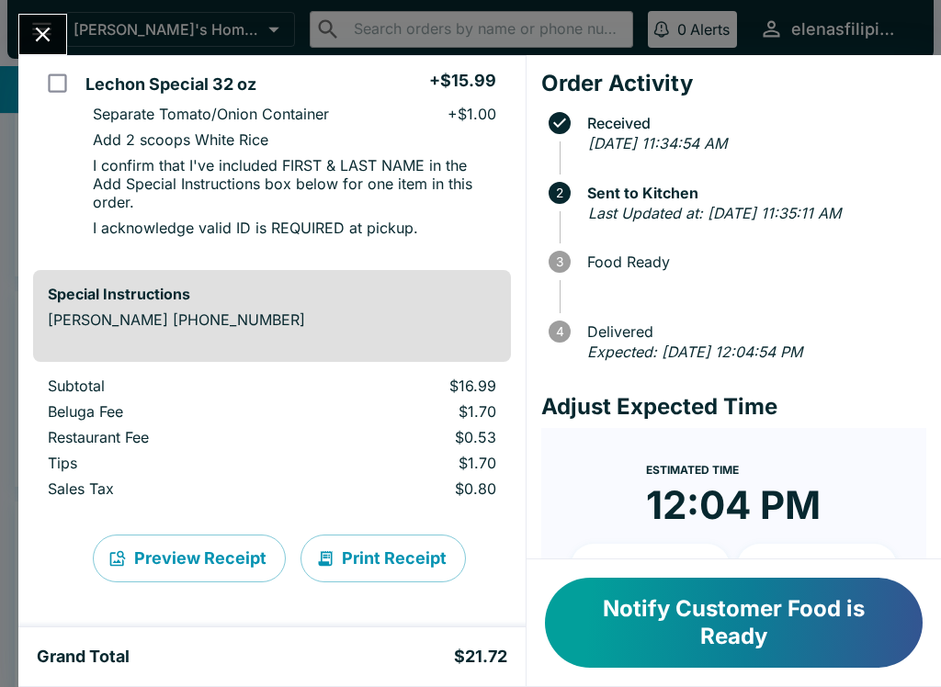
scroll to position [167, 0]
click at [651, 639] on button "Notify Customer Food is Ready" at bounding box center [734, 623] width 378 height 90
